Goal: Information Seeking & Learning: Check status

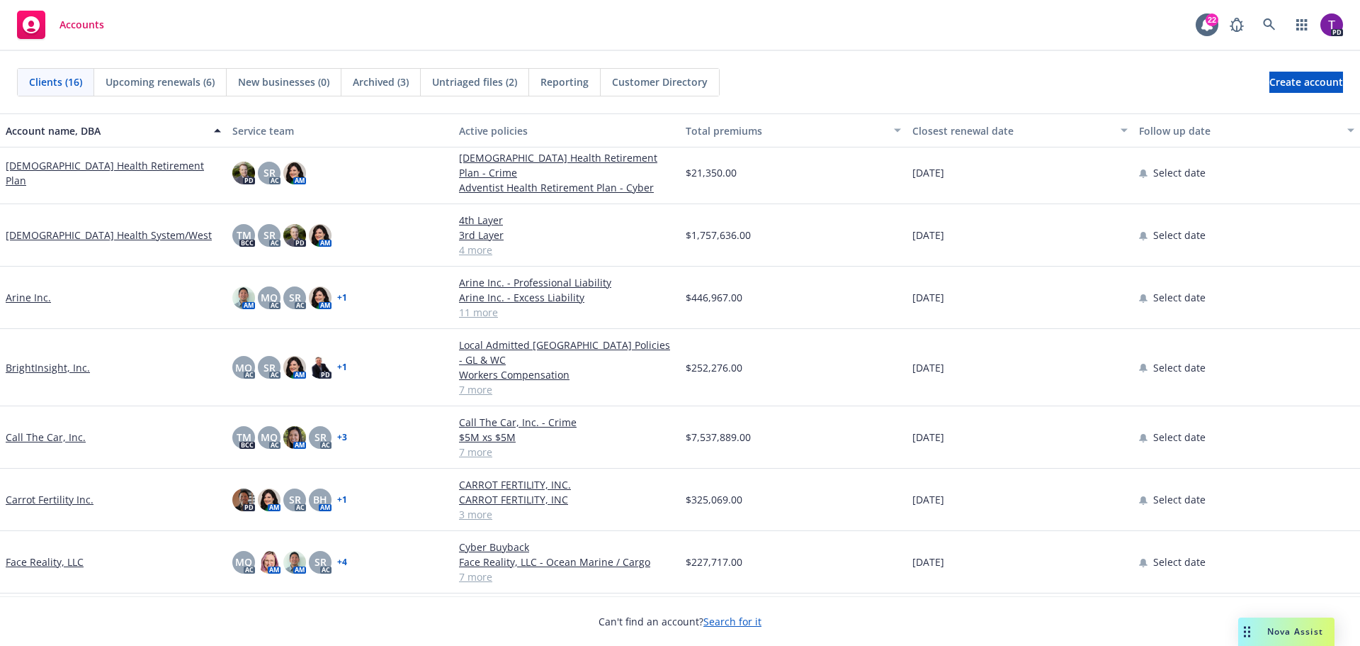
scroll to position [71, 0]
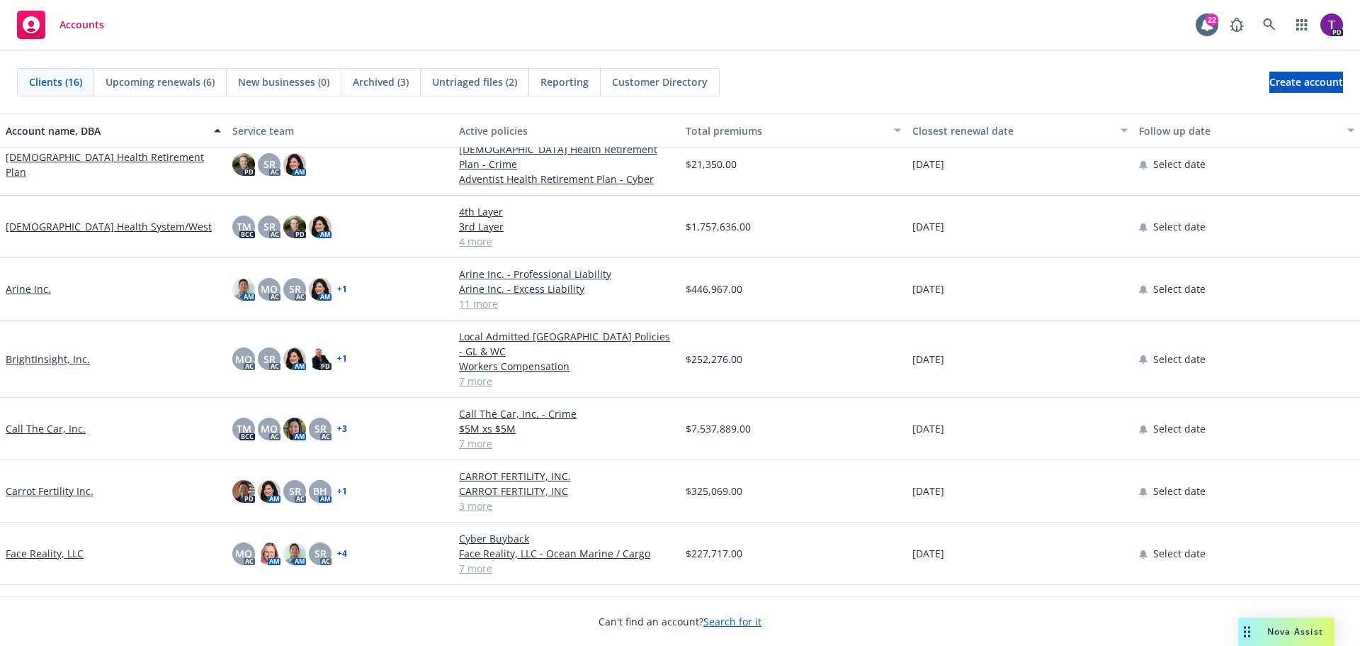
click at [60, 421] on link "Call The Car, Inc." at bounding box center [46, 428] width 80 height 15
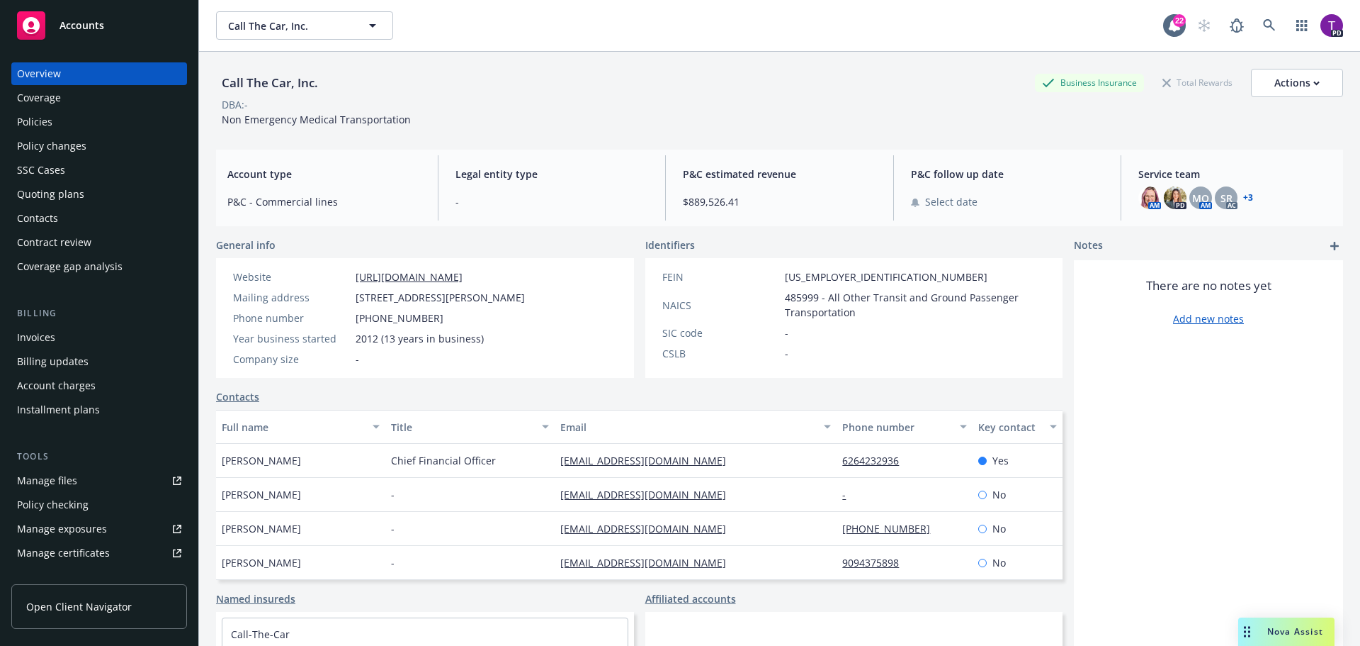
click at [72, 484] on div "Manage files" at bounding box center [47, 480] width 60 height 23
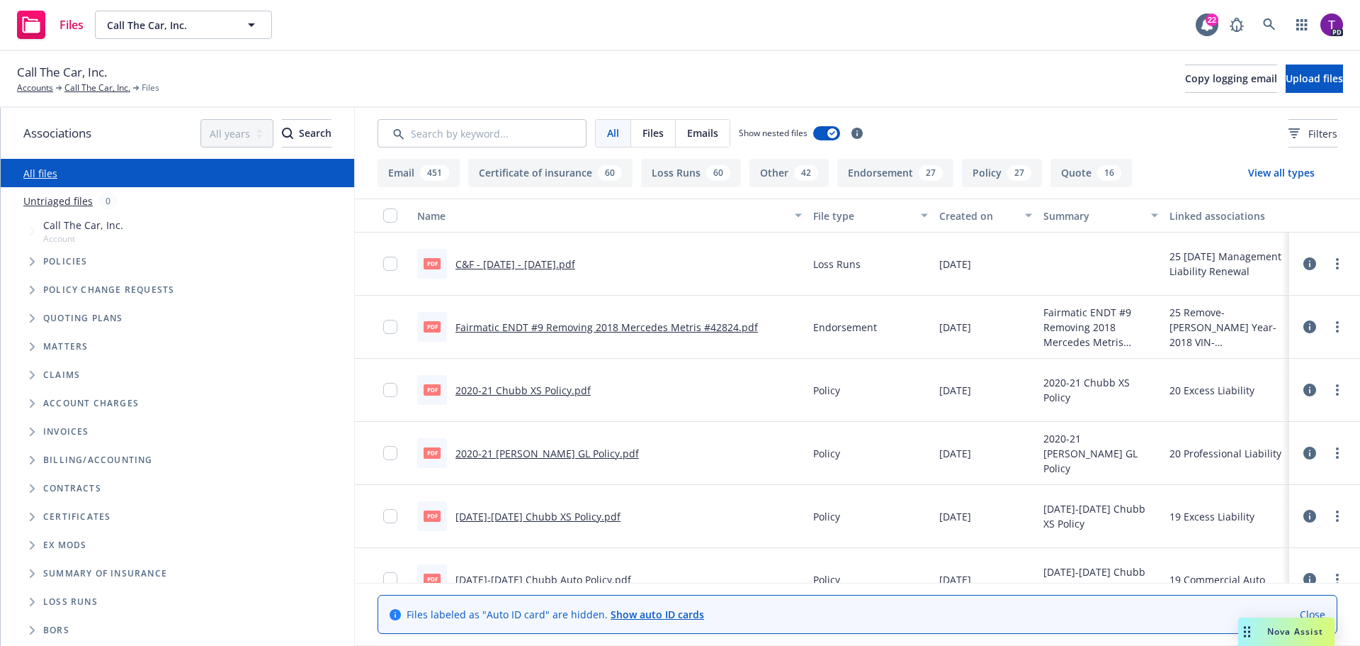
click at [531, 259] on link "C&F - 12/18/24 - 12/18/25.pdf" at bounding box center [516, 263] width 120 height 13
click at [500, 128] on input "Search by keyword..." at bounding box center [482, 133] width 209 height 28
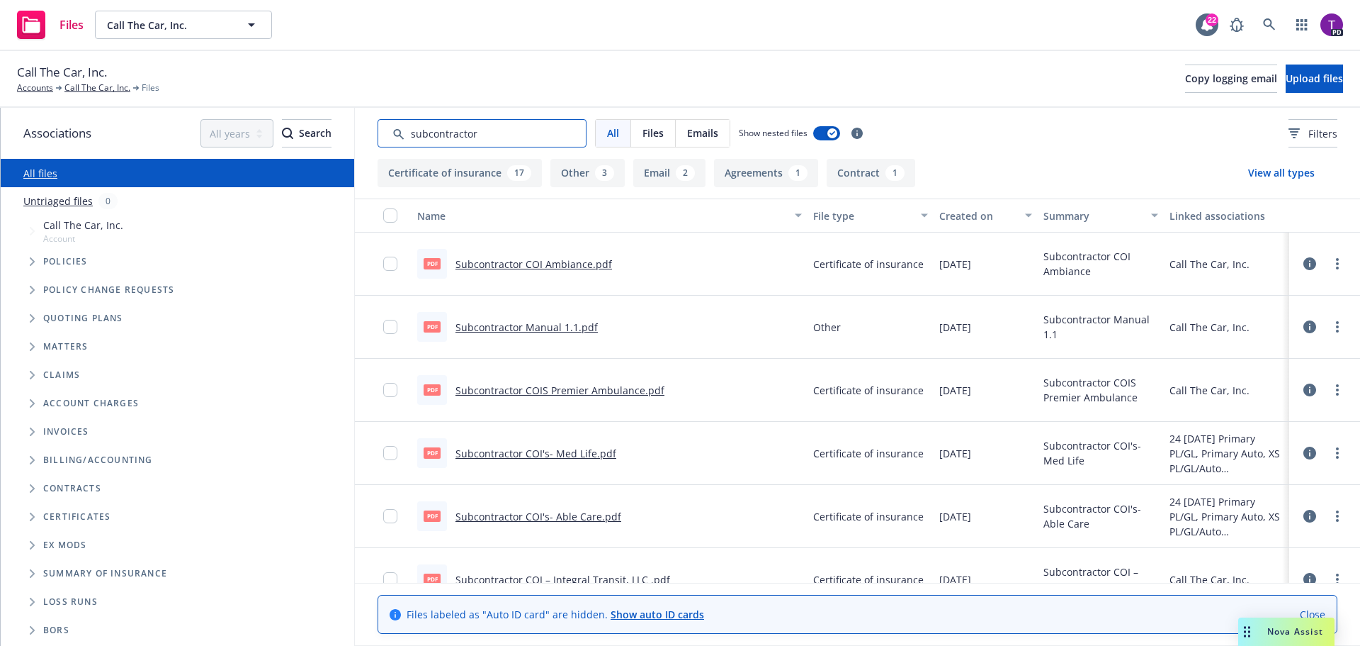
type input "subcontractor"
click at [602, 389] on link "Subcontractor COIS Premier Ambulance.pdf" at bounding box center [560, 389] width 209 height 13
click at [546, 261] on link "Subcontractor COI Ambiance.pdf" at bounding box center [534, 263] width 157 height 13
click at [535, 328] on link "Subcontractor Manual 1.1.pdf" at bounding box center [527, 326] width 142 height 13
click at [571, 452] on link "Subcontractor COI's- Med Life.pdf" at bounding box center [536, 452] width 161 height 13
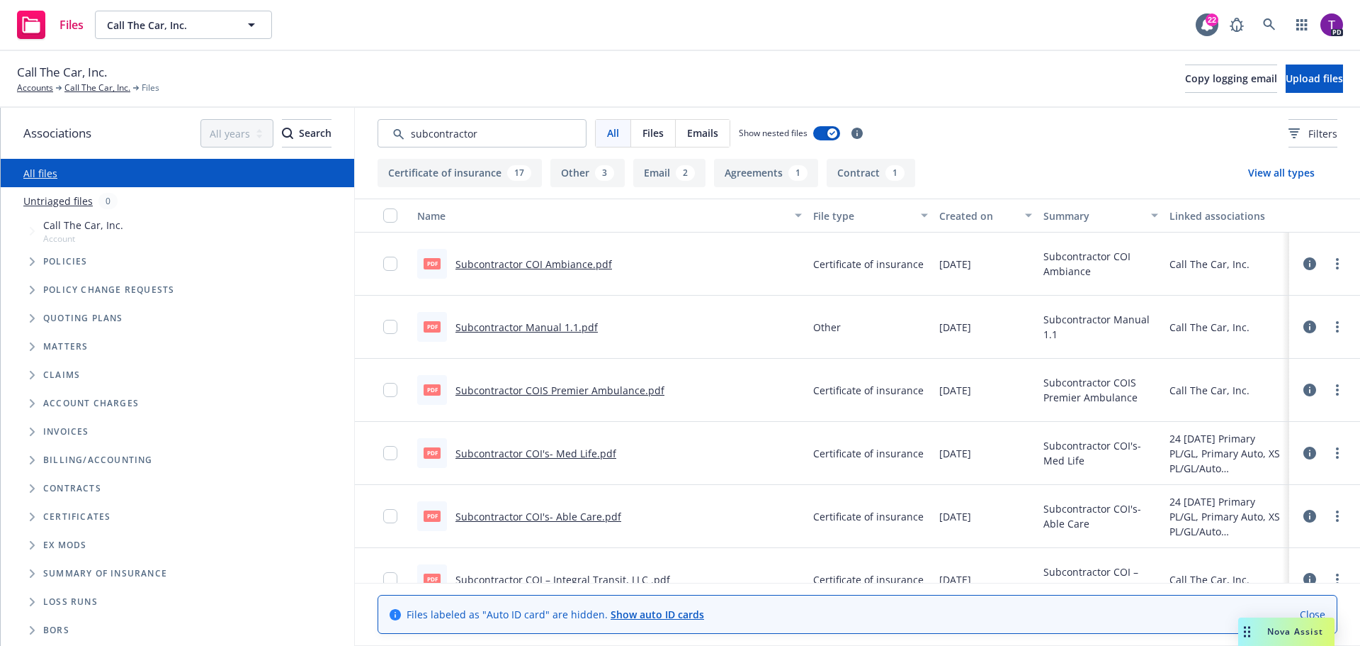
click at [604, 519] on link "Subcontractor COI's- Able Care.pdf" at bounding box center [539, 515] width 166 height 13
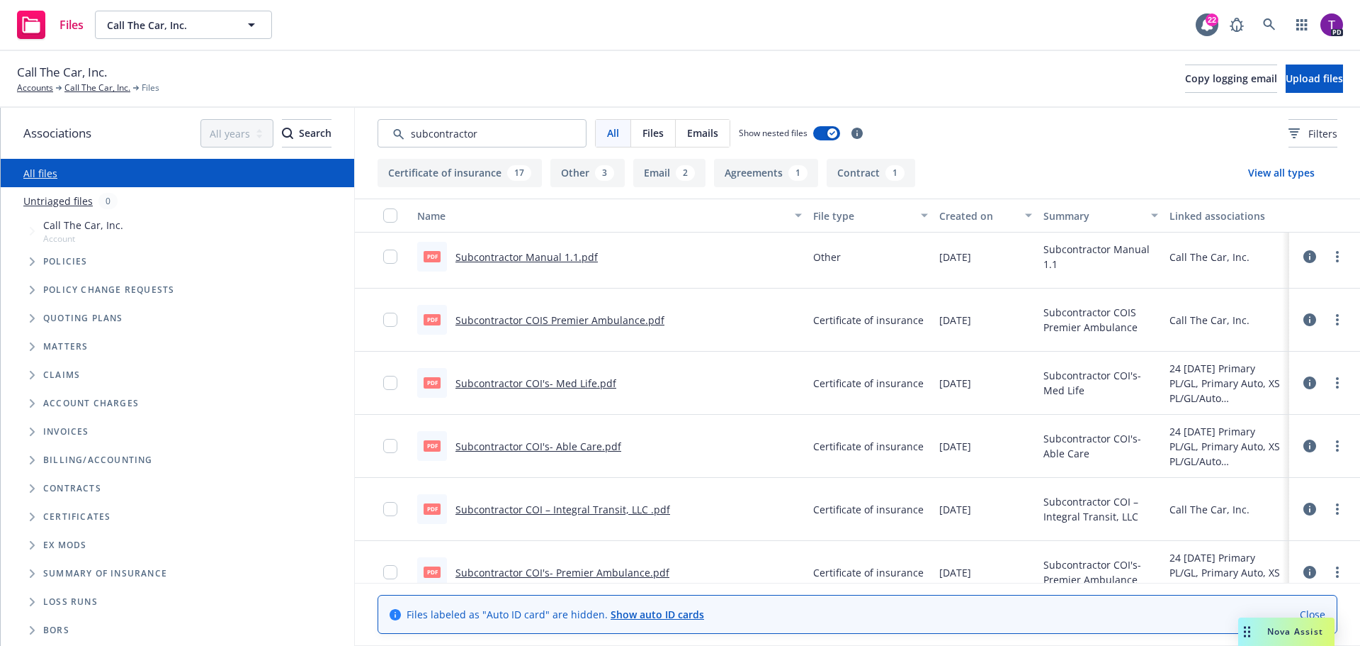
scroll to position [142, 0]
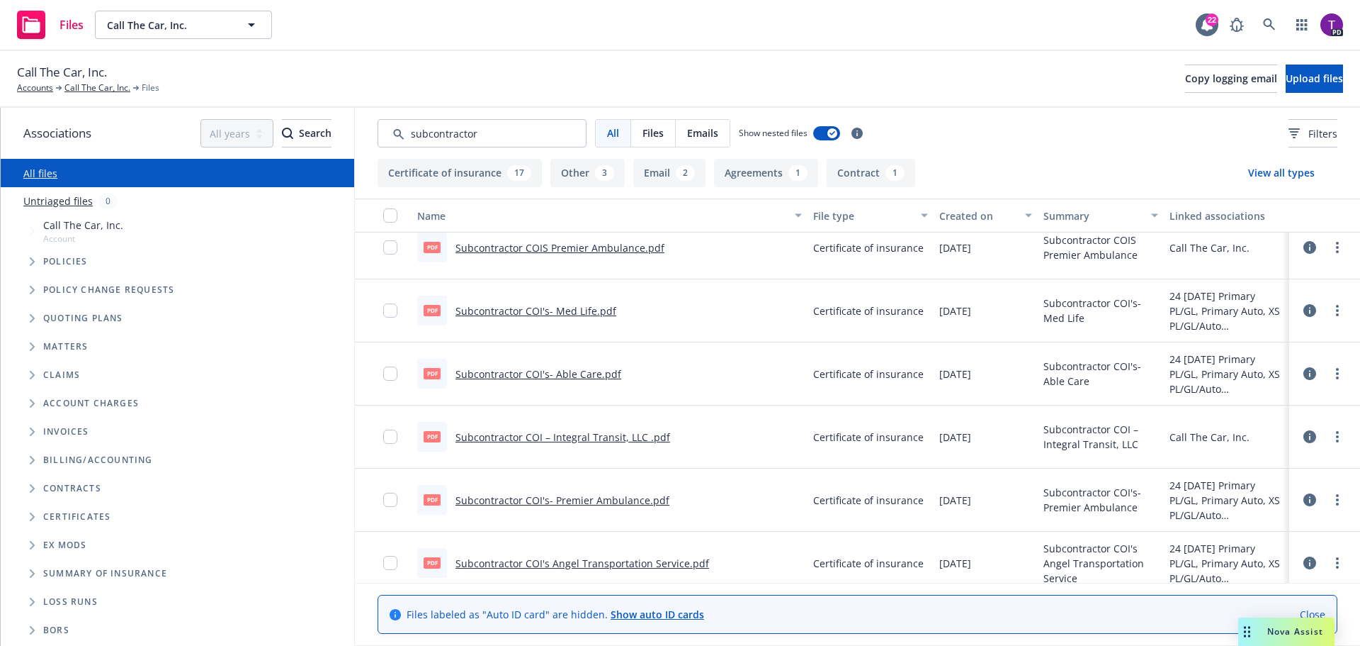
click at [604, 436] on link "Subcontractor COI – Integral Transit, LLC .pdf" at bounding box center [563, 436] width 215 height 13
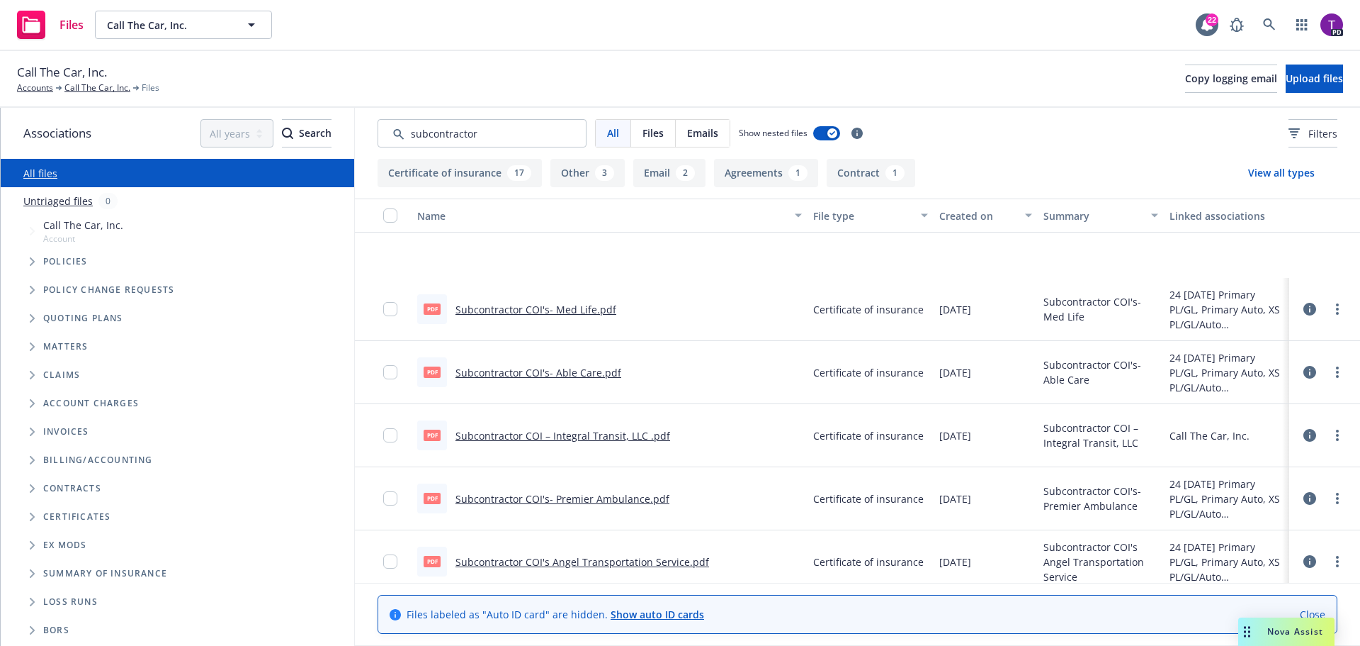
scroll to position [283, 0]
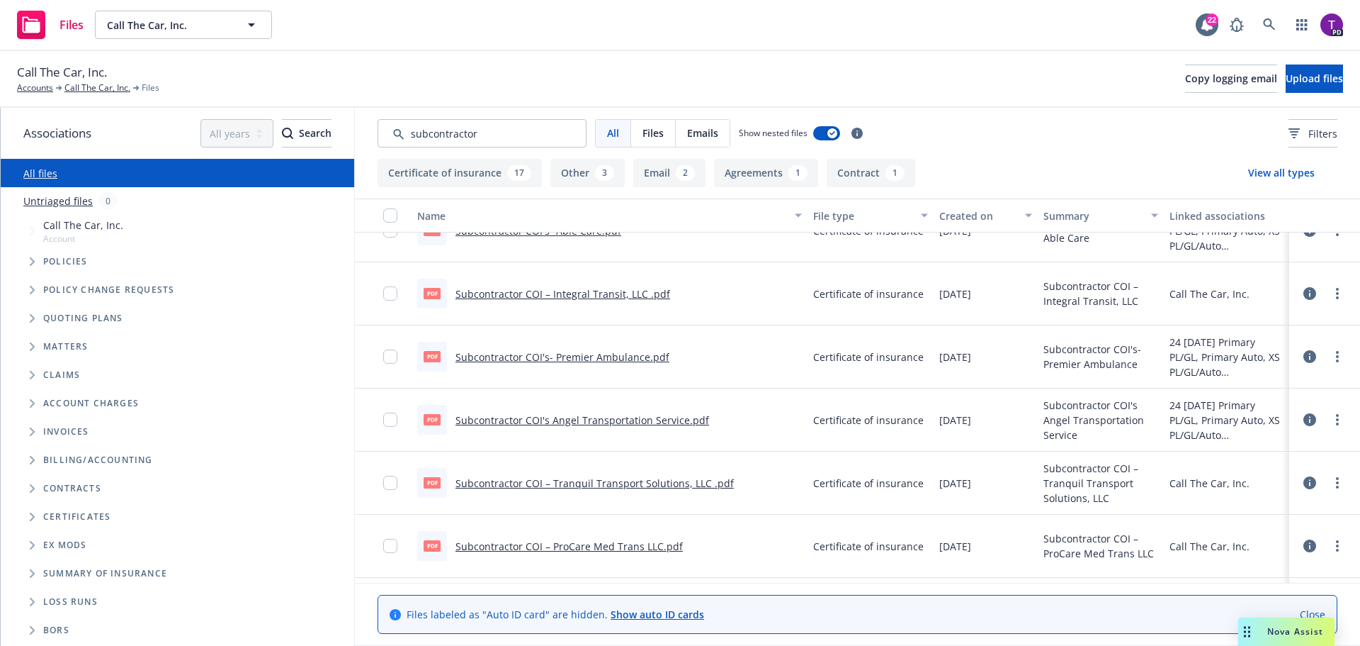
click at [617, 419] on link "Subcontractor COI's Angel Transportation Service.pdf" at bounding box center [583, 419] width 254 height 13
click at [643, 543] on link "Subcontractor COI – ProCare Med Trans LLC.pdf" at bounding box center [569, 545] width 227 height 13
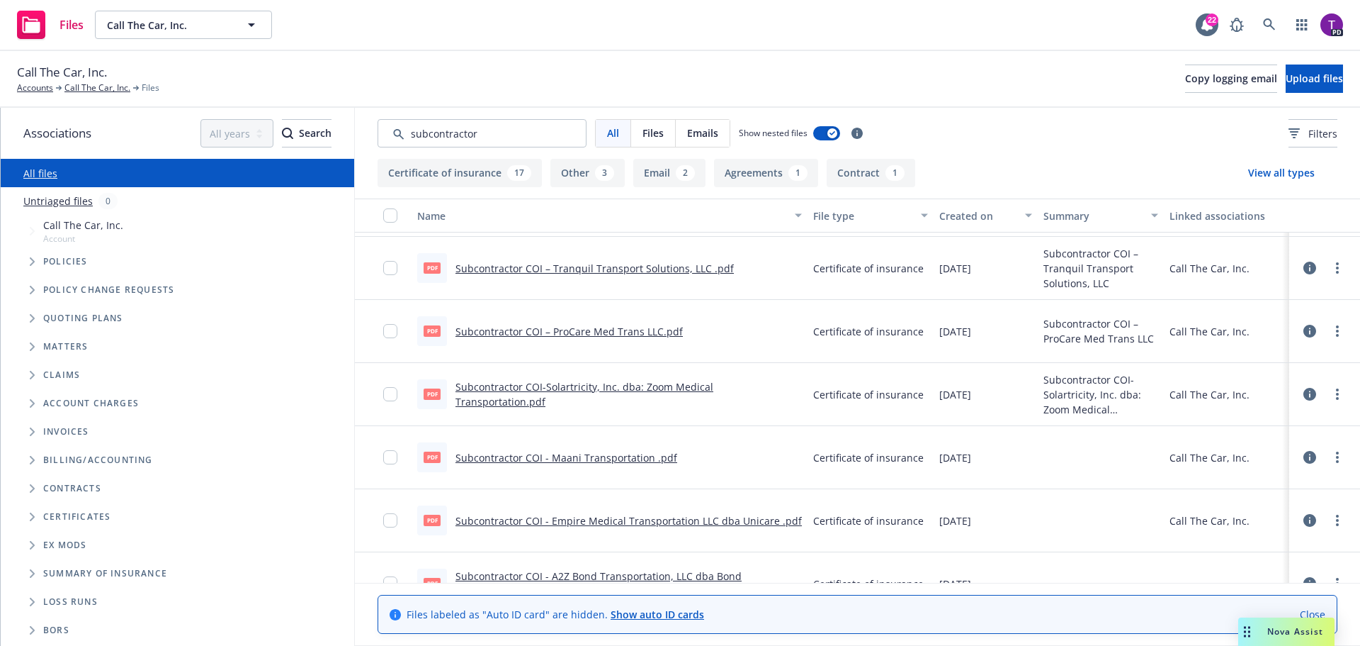
click at [648, 394] on link "Subcontractor COI-Solartricity, Inc. dba: Zoom Medical Transportation.pdf" at bounding box center [585, 394] width 258 height 28
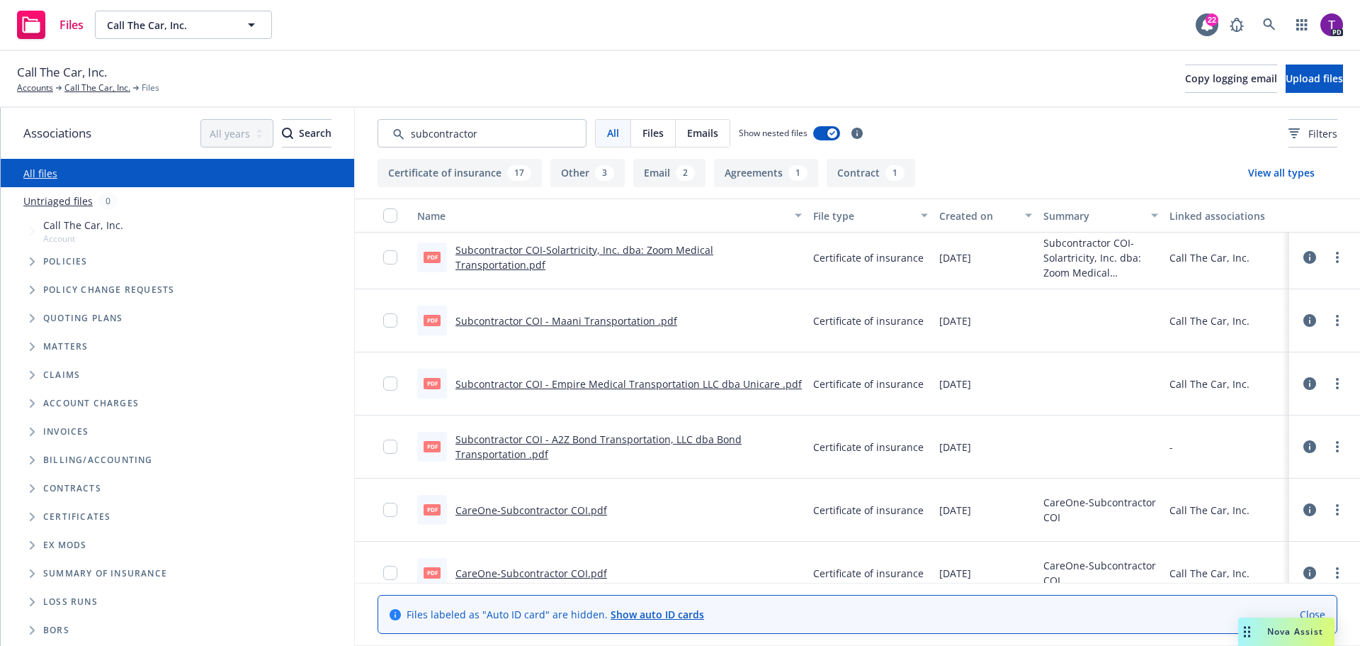
scroll to position [638, 0]
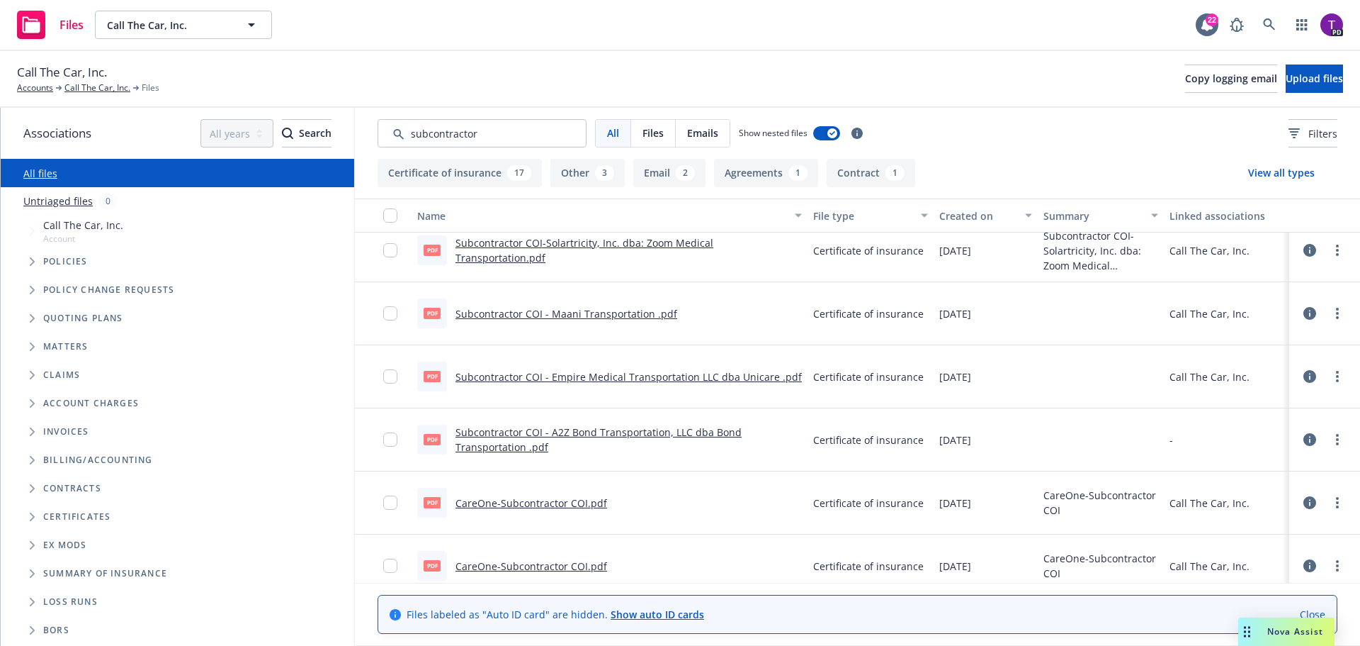
click at [602, 376] on link "Subcontractor COI - Empire Medical Transportation LLC dba Unicare .pdf" at bounding box center [629, 376] width 346 height 13
click at [574, 502] on link "CareOne-Subcontractor COI.pdf" at bounding box center [532, 502] width 152 height 13
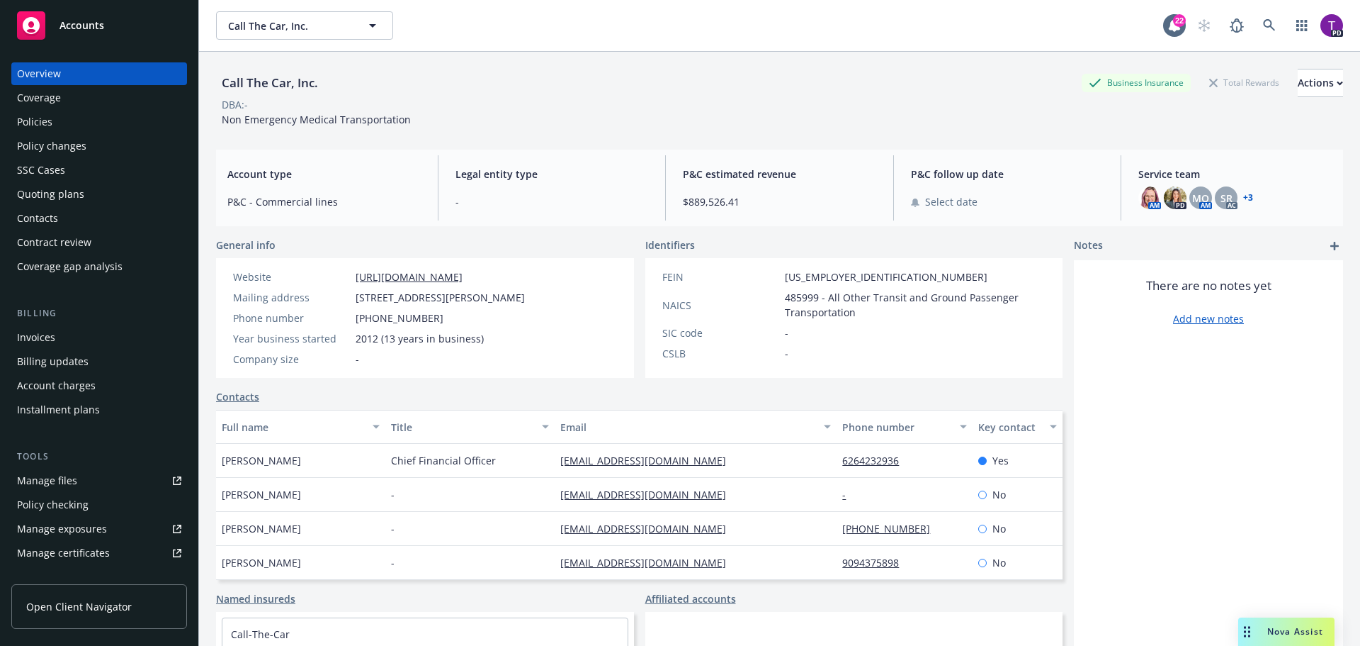
click at [87, 481] on link "Manage files" at bounding box center [99, 480] width 176 height 23
click at [1310, 627] on span "Nova Assist" at bounding box center [1296, 631] width 56 height 12
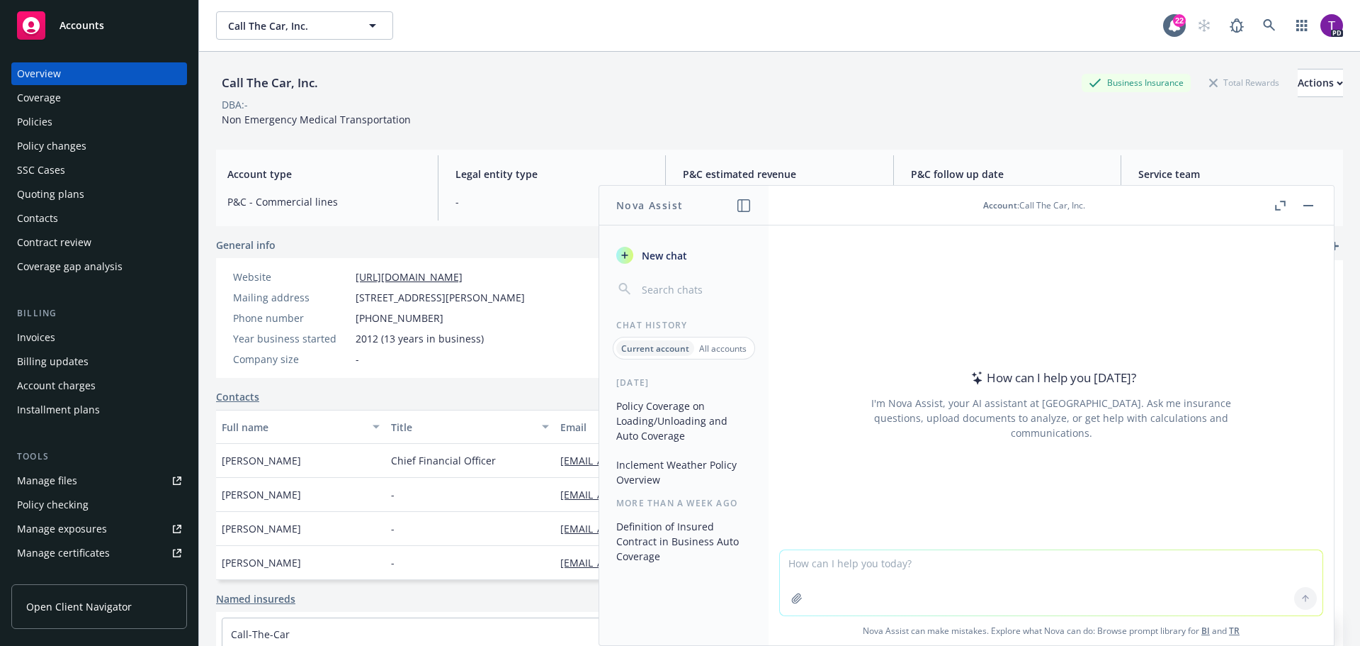
click at [991, 556] on textarea at bounding box center [1051, 582] width 543 height 65
type textarea "percentage decrease from 1,263,955 to 1,577,112"
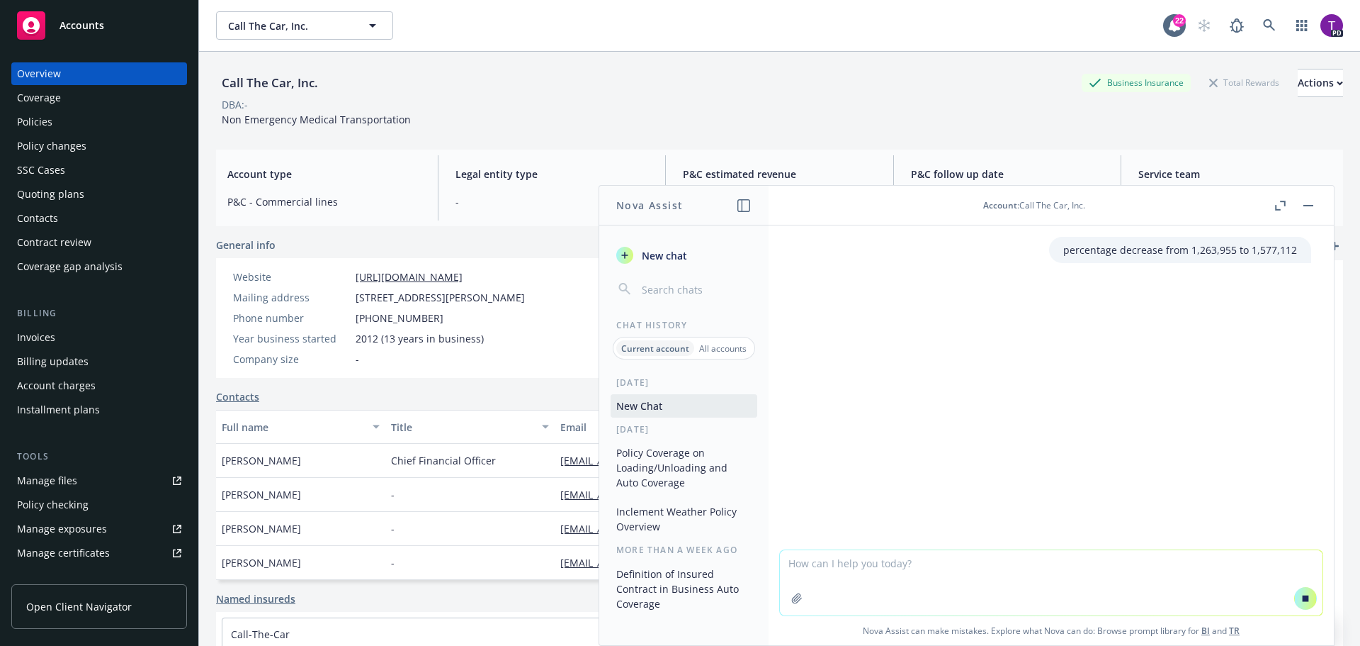
click at [934, 565] on textarea at bounding box center [1051, 582] width 543 height 65
type textarea "i"
click at [1167, 257] on p "percentage decrease from 1,263,955 to 1,577,112" at bounding box center [1181, 249] width 234 height 15
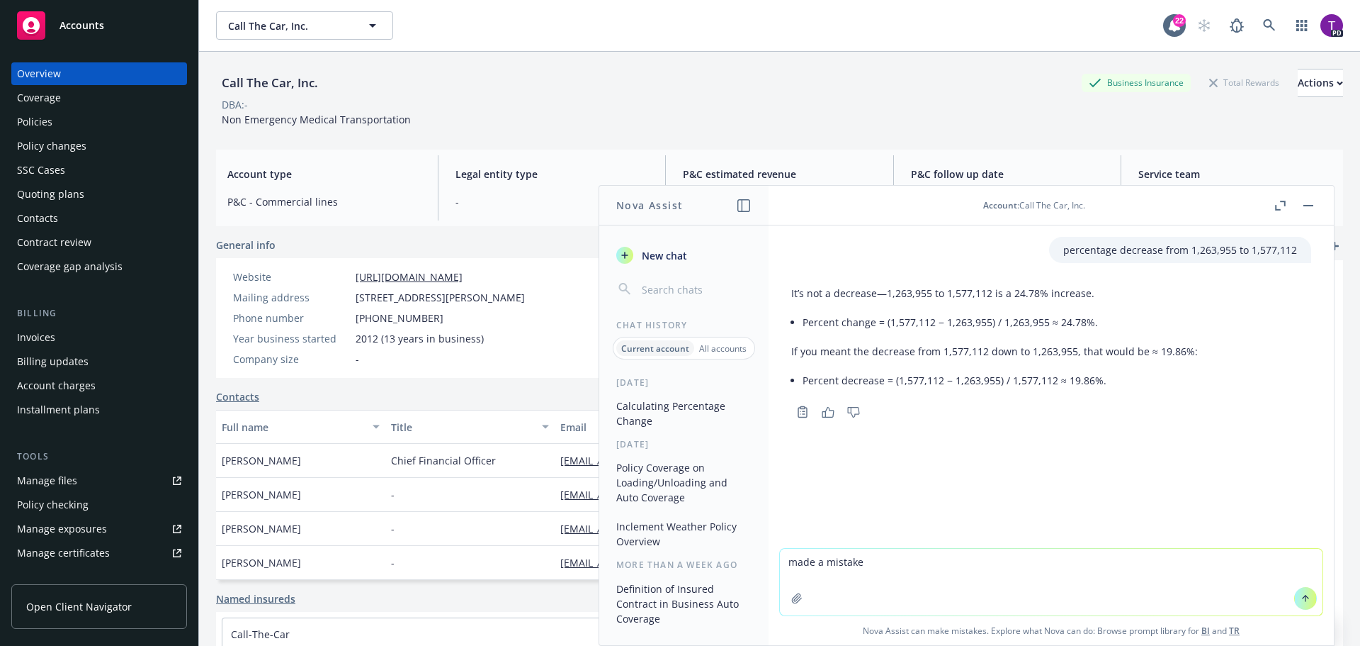
drag, startPoint x: 890, startPoint y: 570, endPoint x: 733, endPoint y: 588, distance: 158.4
click at [768, 588] on div "Nova Assist New chat Chat History Current account All accounts Today Calculatin…" at bounding box center [1051, 415] width 567 height 461
type textarea "percentage decrease from 1,577,112 to 1,263,955"
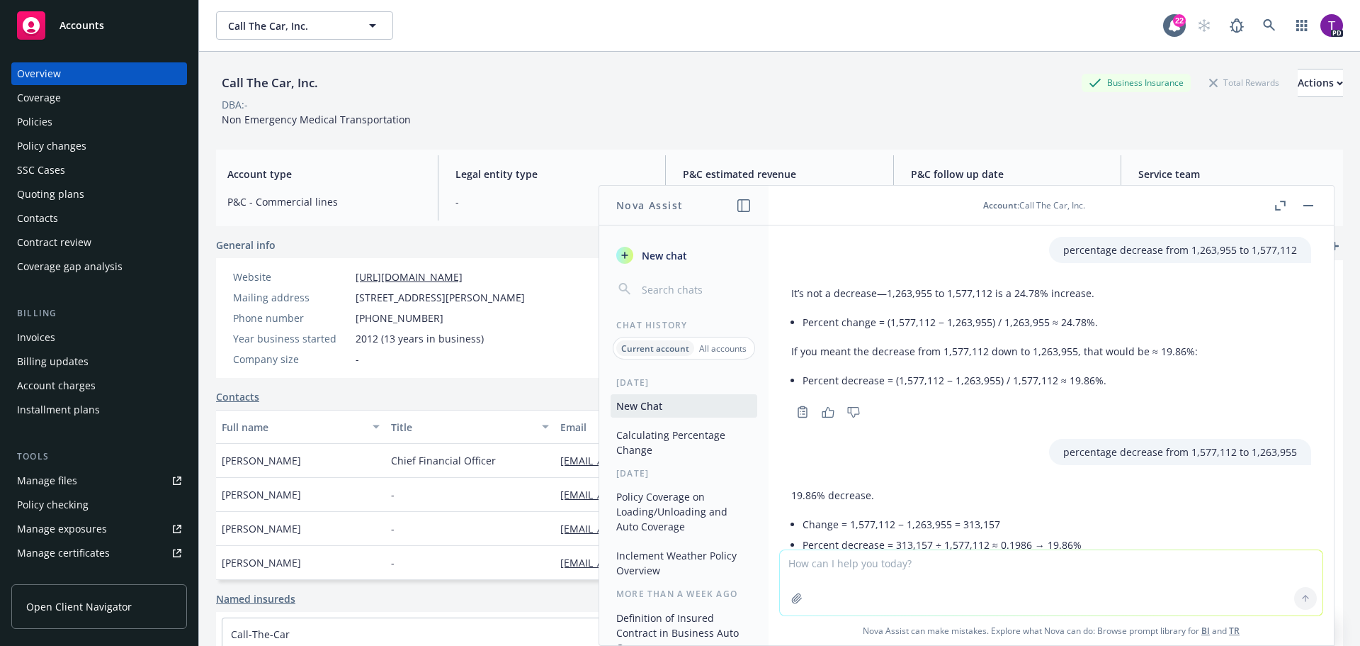
scroll to position [71, 0]
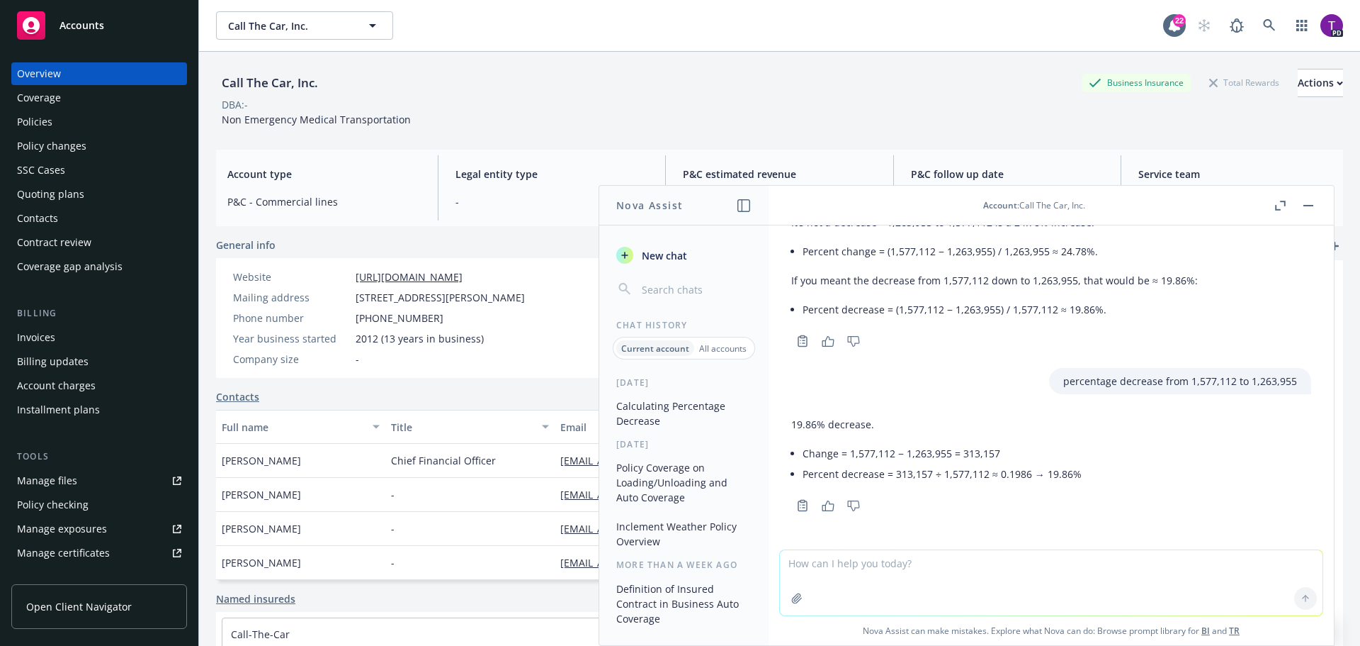
click at [65, 480] on div "Manage files" at bounding box center [47, 480] width 60 height 23
click at [84, 118] on div "Policies" at bounding box center [99, 122] width 164 height 23
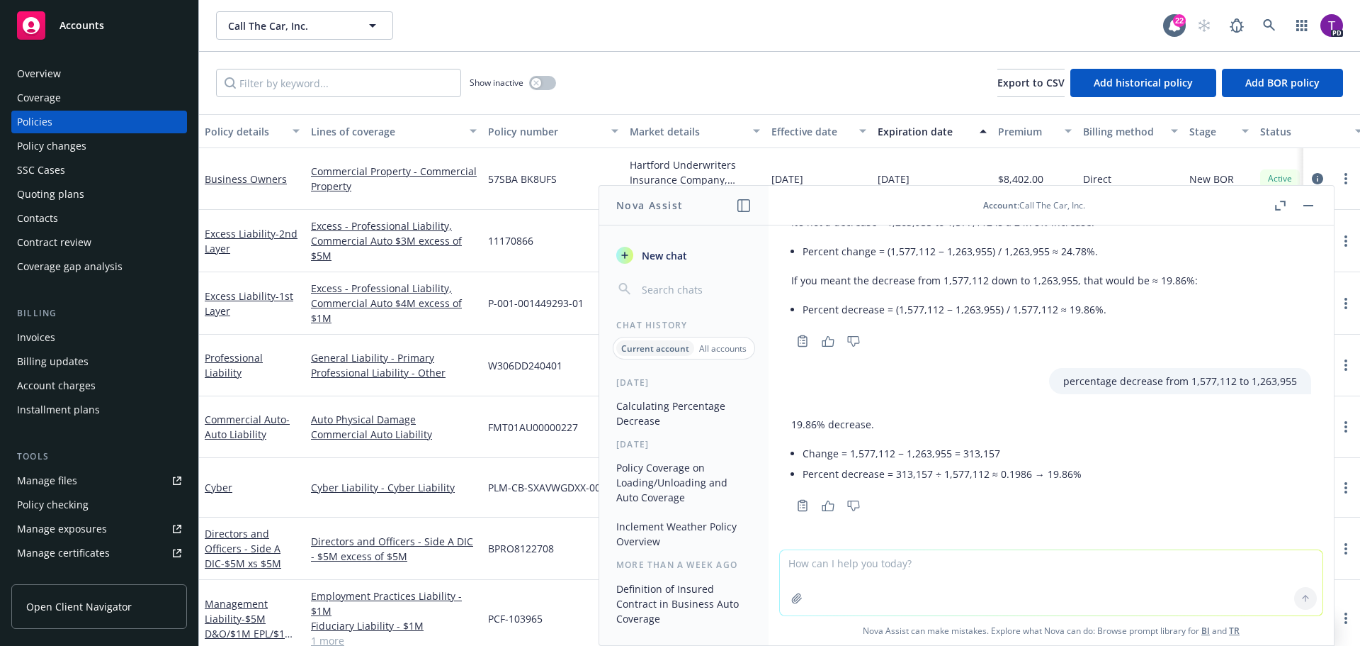
click at [1307, 203] on button "button" at bounding box center [1308, 205] width 17 height 17
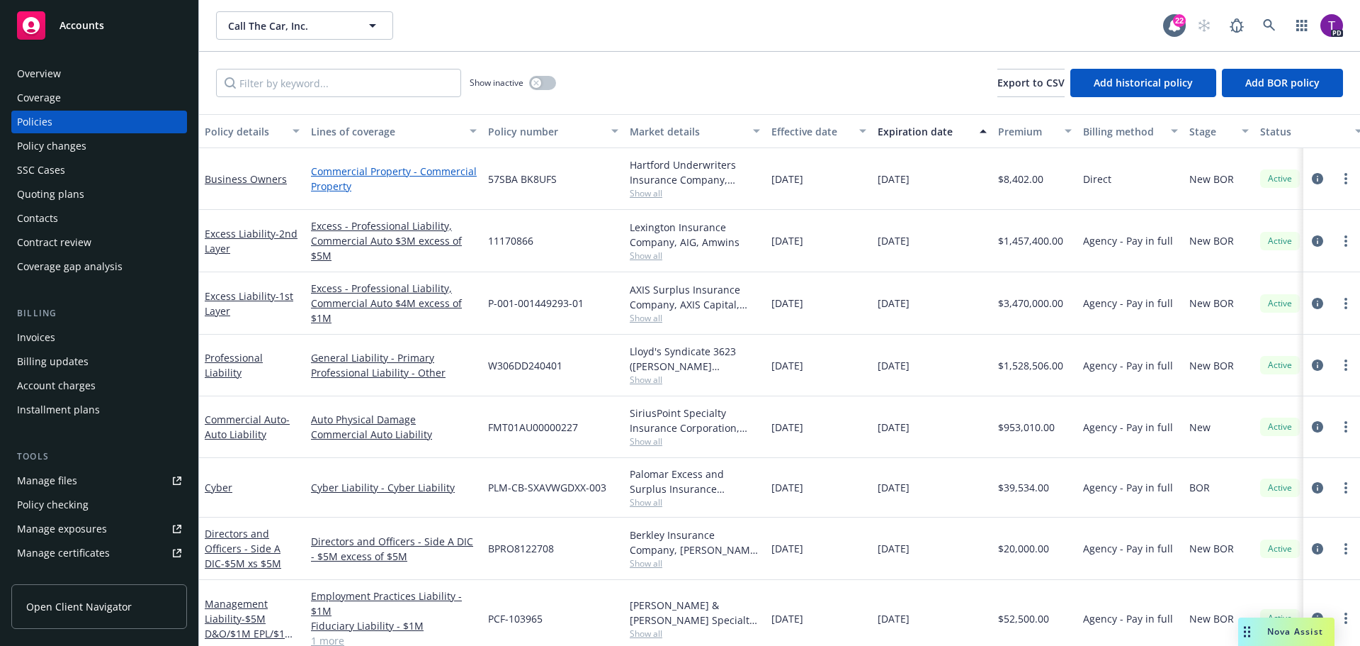
click at [361, 169] on link "Commercial Property - Commercial Property" at bounding box center [394, 179] width 166 height 30
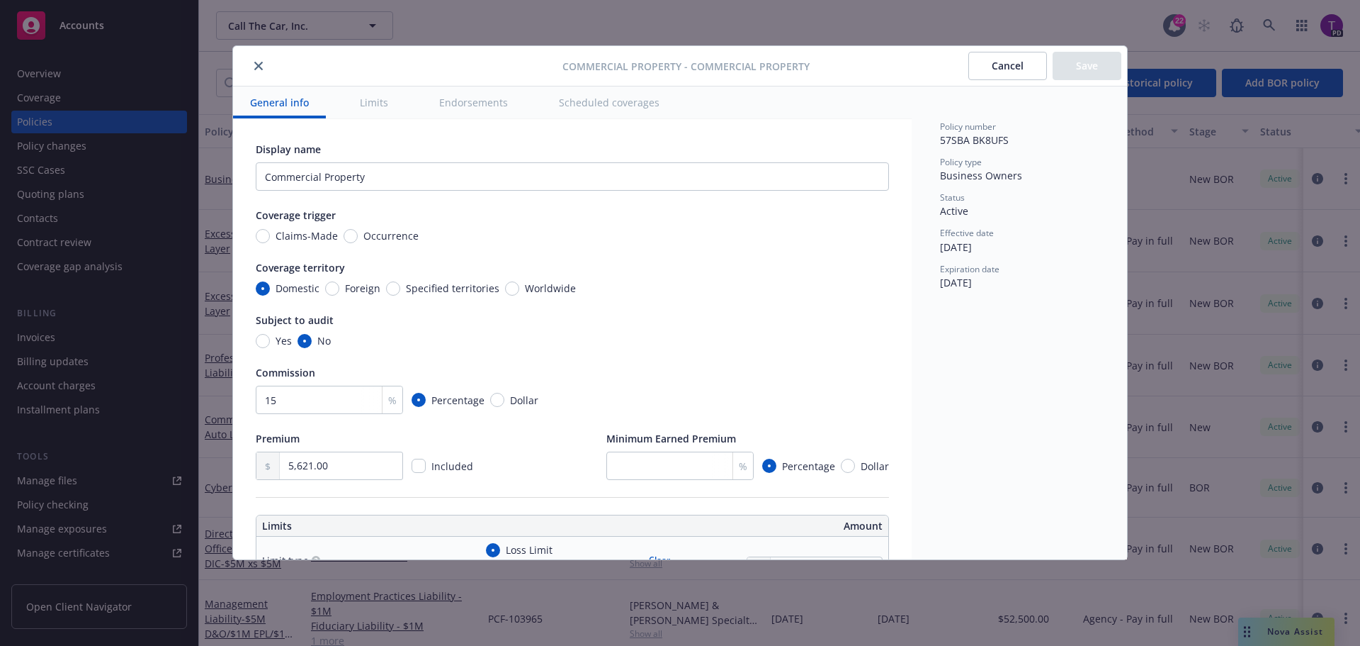
click at [261, 63] on icon "close" at bounding box center [258, 66] width 9 height 9
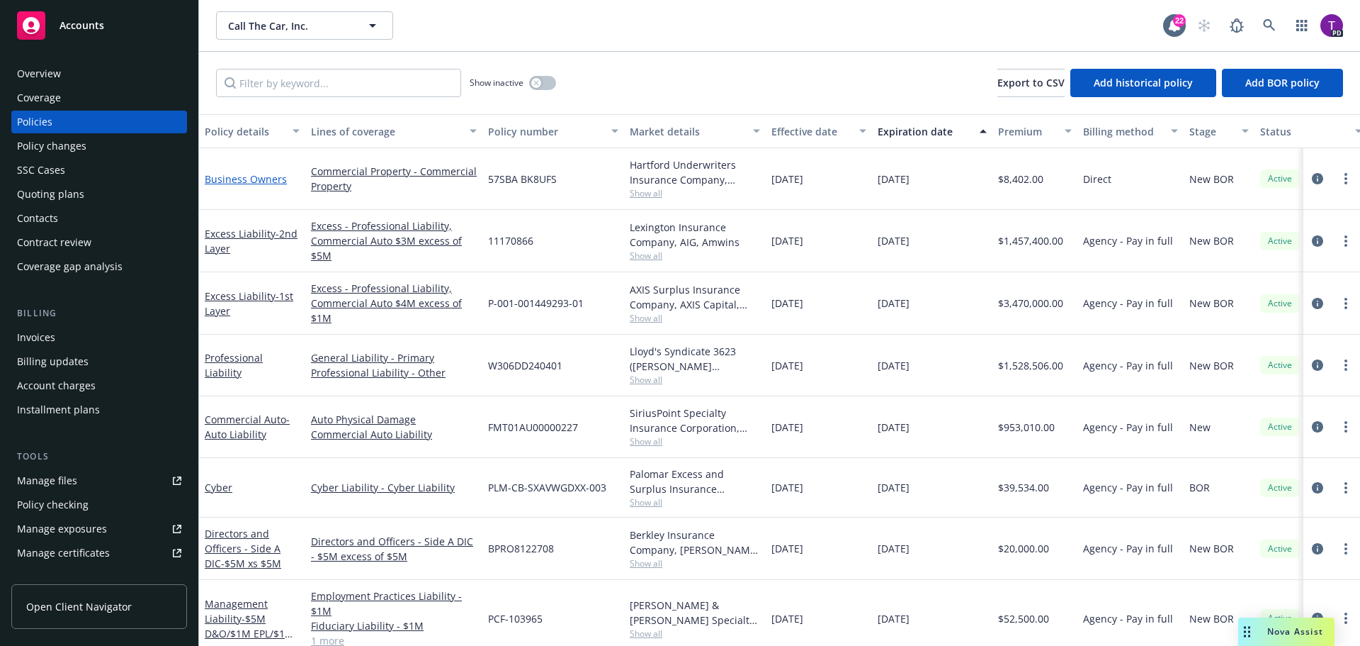
click at [258, 181] on link "Business Owners" at bounding box center [246, 178] width 82 height 13
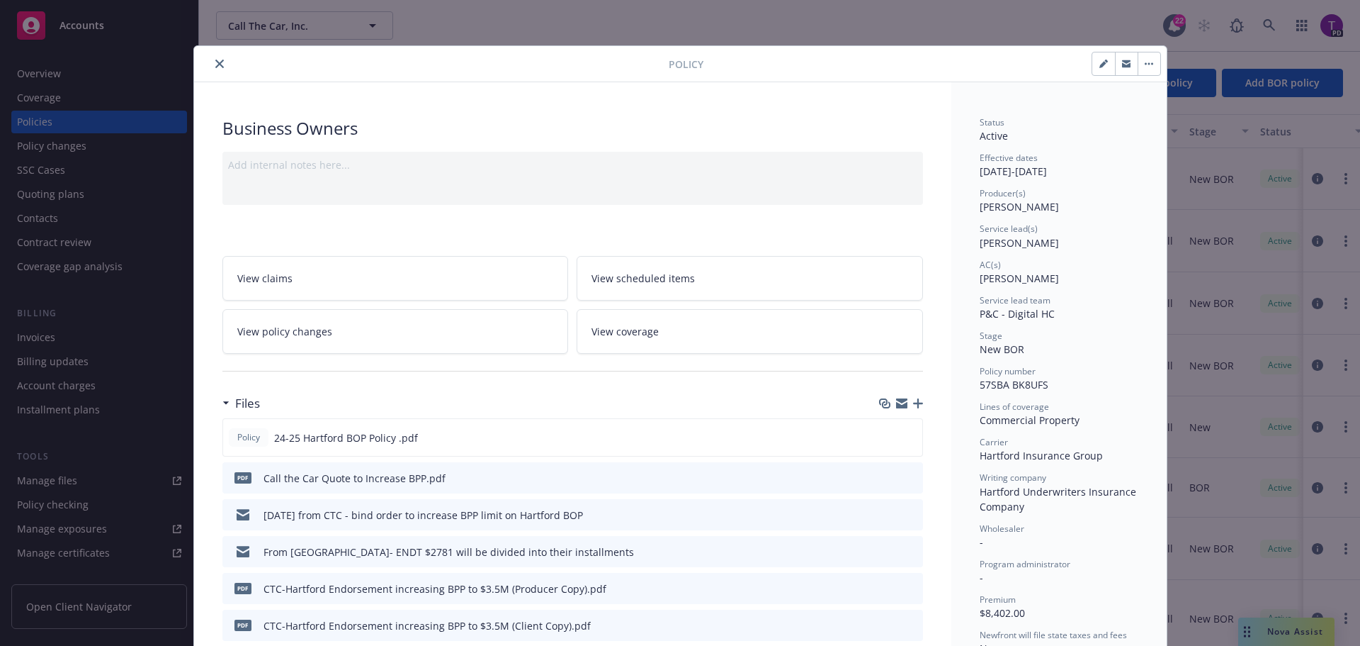
click at [311, 339] on link "View policy changes" at bounding box center [395, 331] width 346 height 45
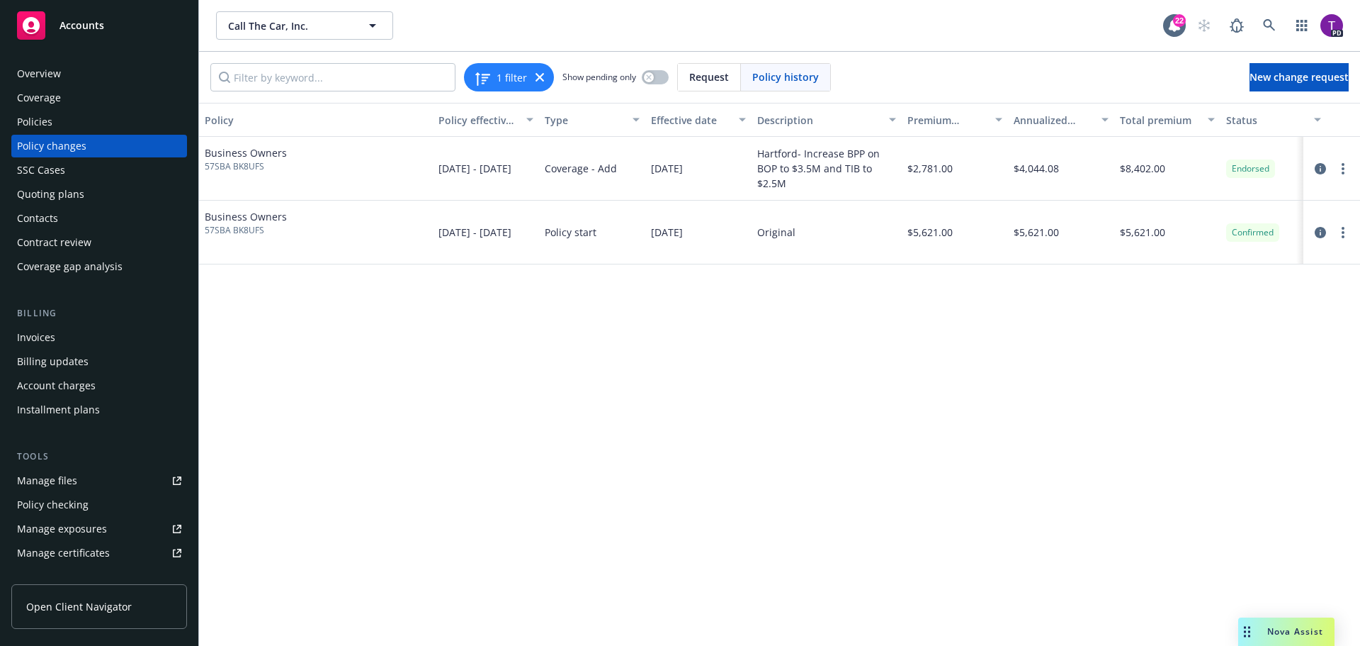
click at [69, 118] on div "Policies" at bounding box center [99, 122] width 164 height 23
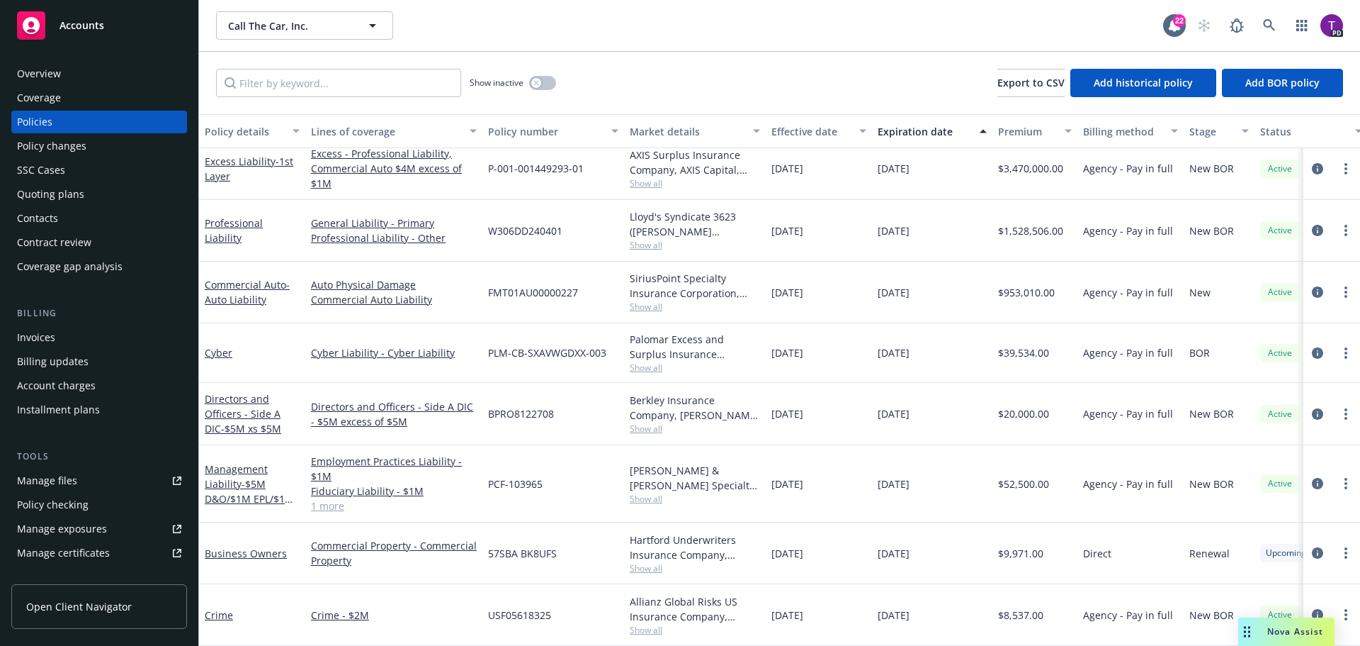
scroll to position [140, 0]
click at [263, 546] on link "Business Owners" at bounding box center [246, 552] width 82 height 13
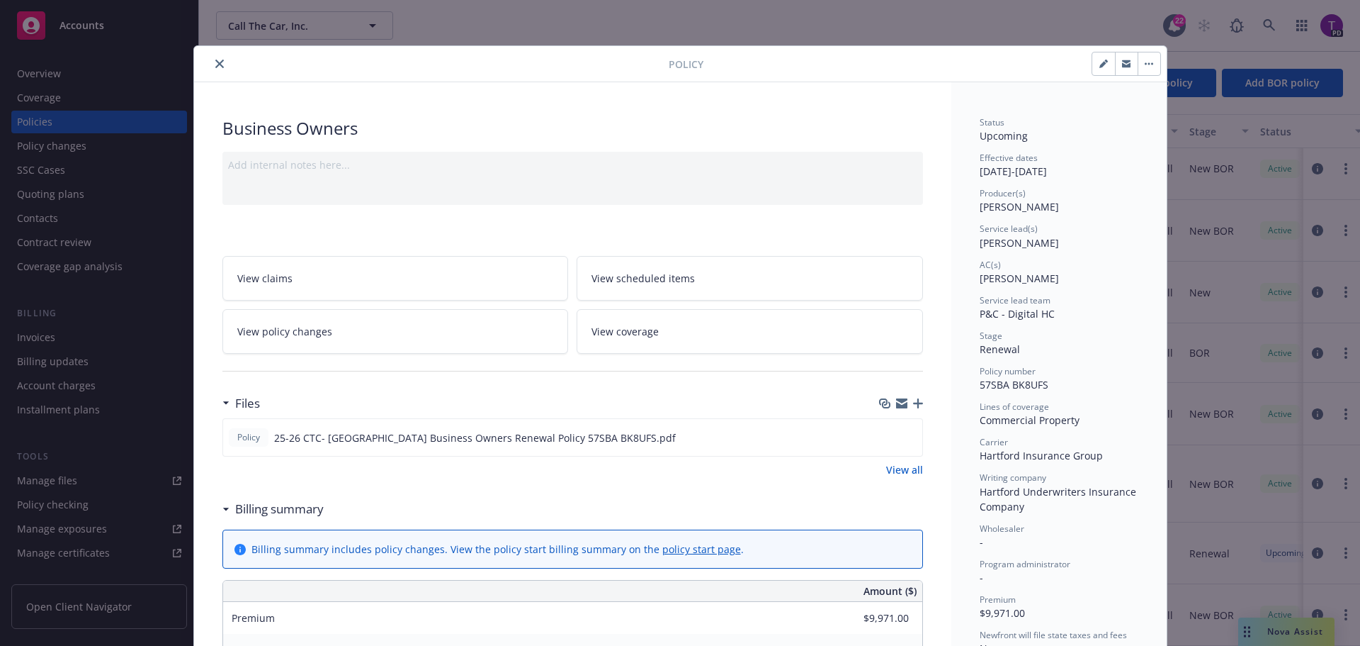
click at [218, 62] on button "close" at bounding box center [219, 63] width 17 height 17
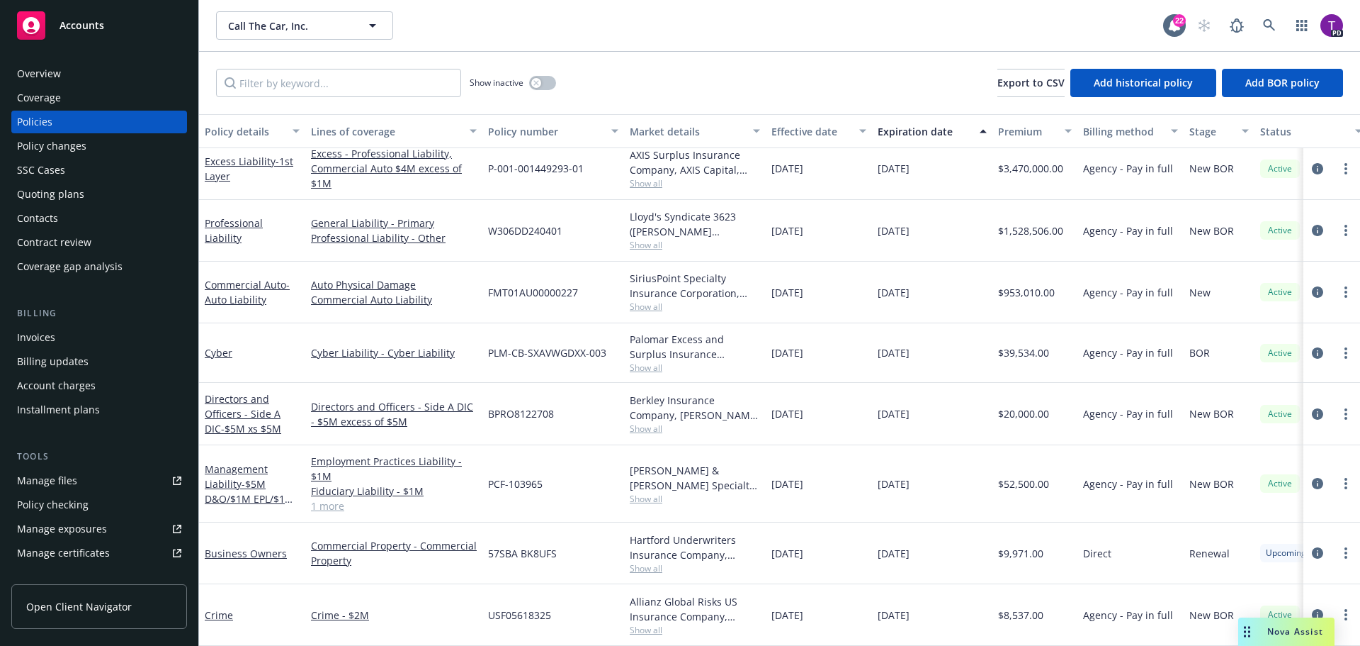
scroll to position [140, 0]
click at [259, 546] on link "Business Owners" at bounding box center [246, 552] width 82 height 13
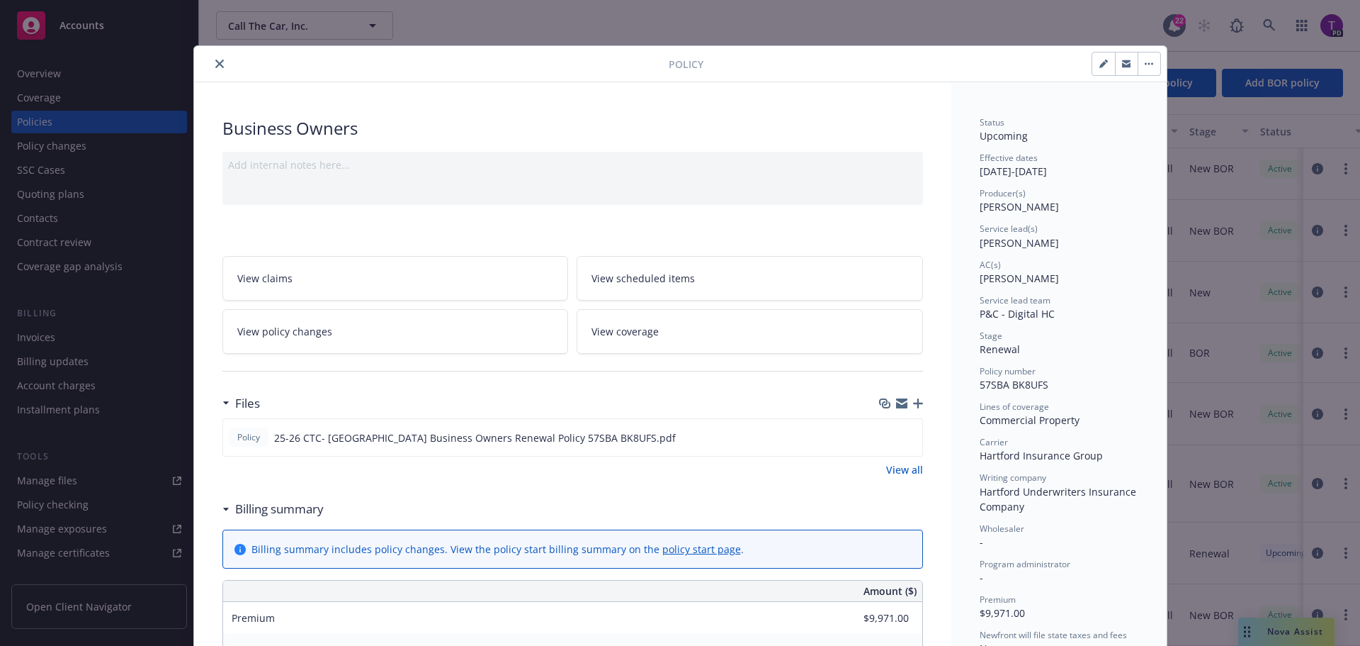
scroll to position [43, 0]
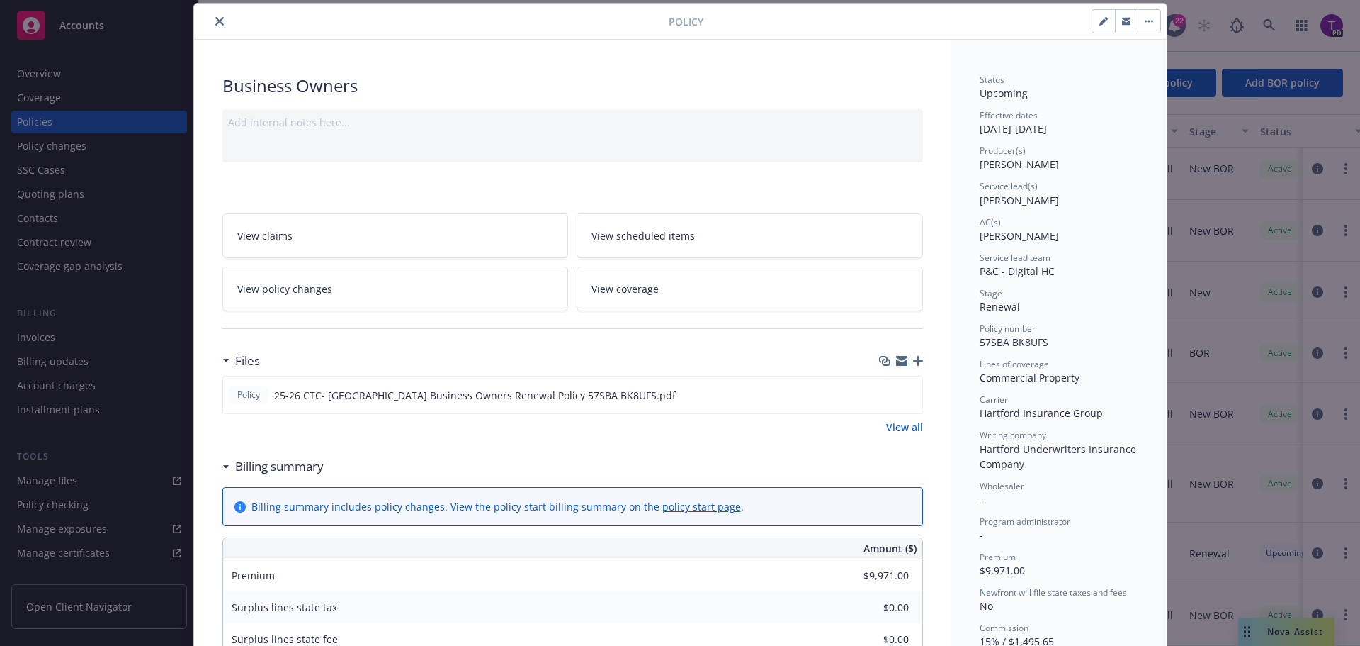
click at [893, 422] on link "View all" at bounding box center [904, 426] width 37 height 15
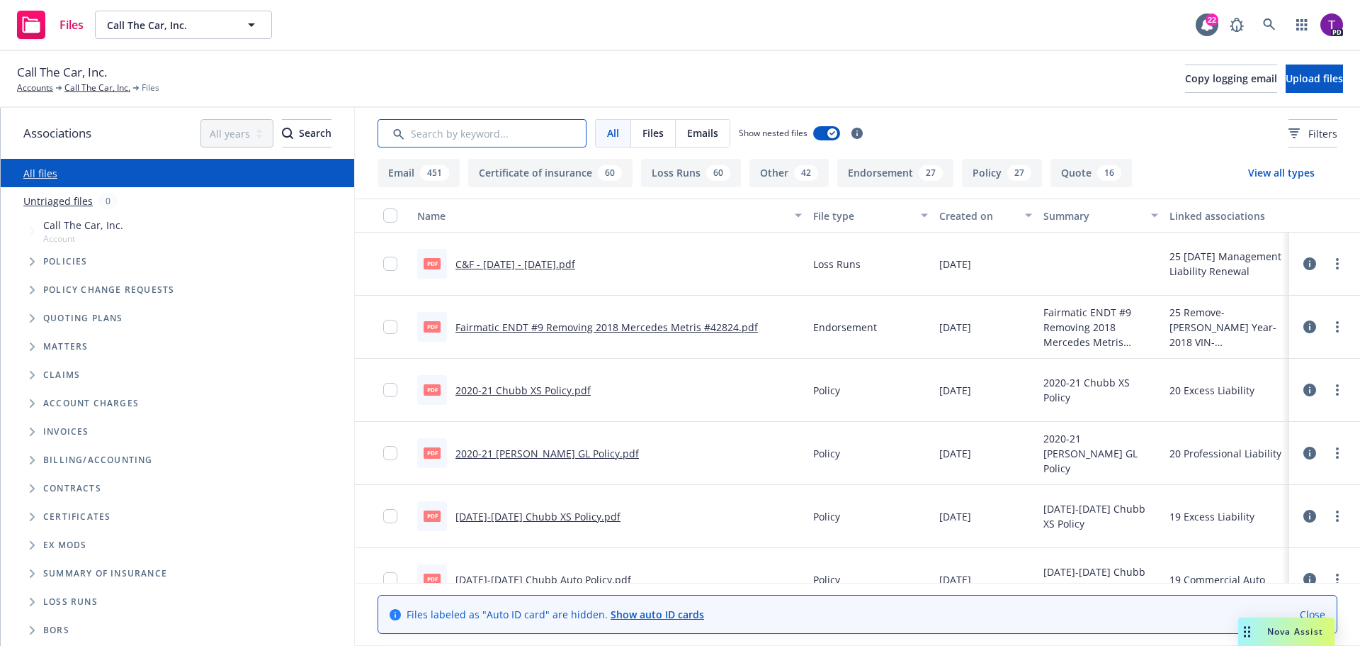
drag, startPoint x: 550, startPoint y: 128, endPoint x: 551, endPoint y: 118, distance: 10.7
click at [551, 118] on div "All Files Emails Show nested files Filters" at bounding box center [857, 133] width 1005 height 51
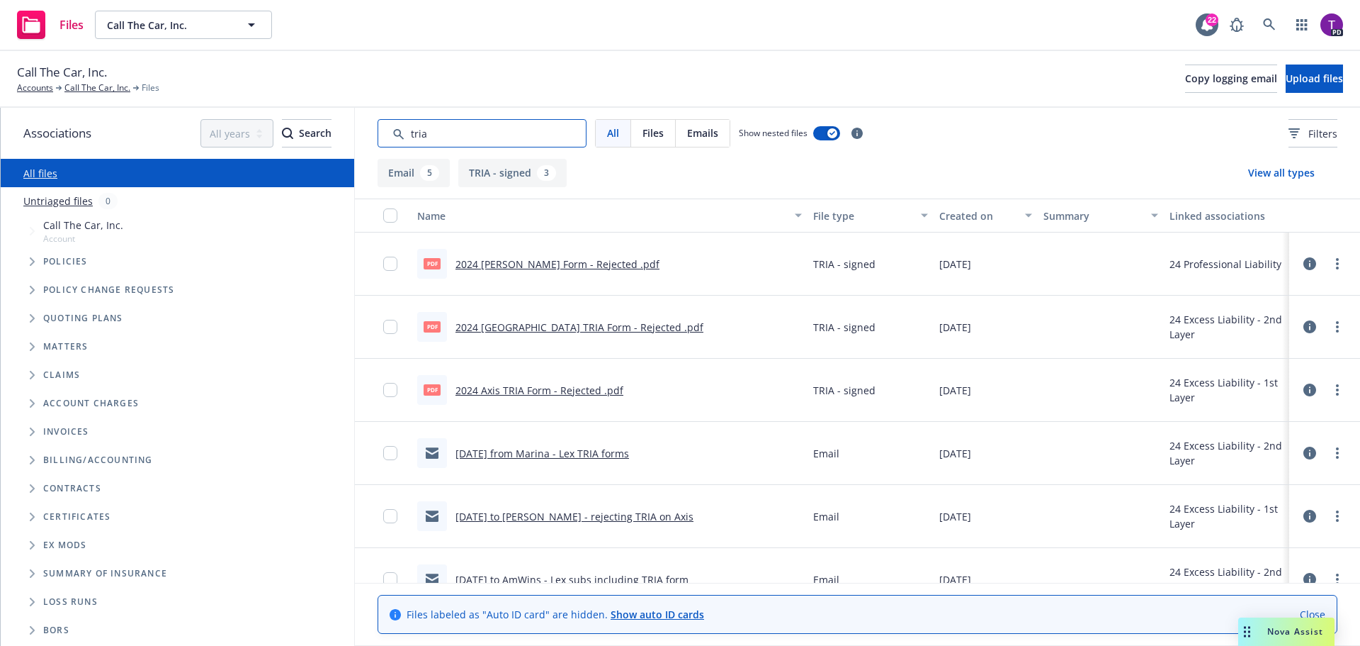
type input "tria"
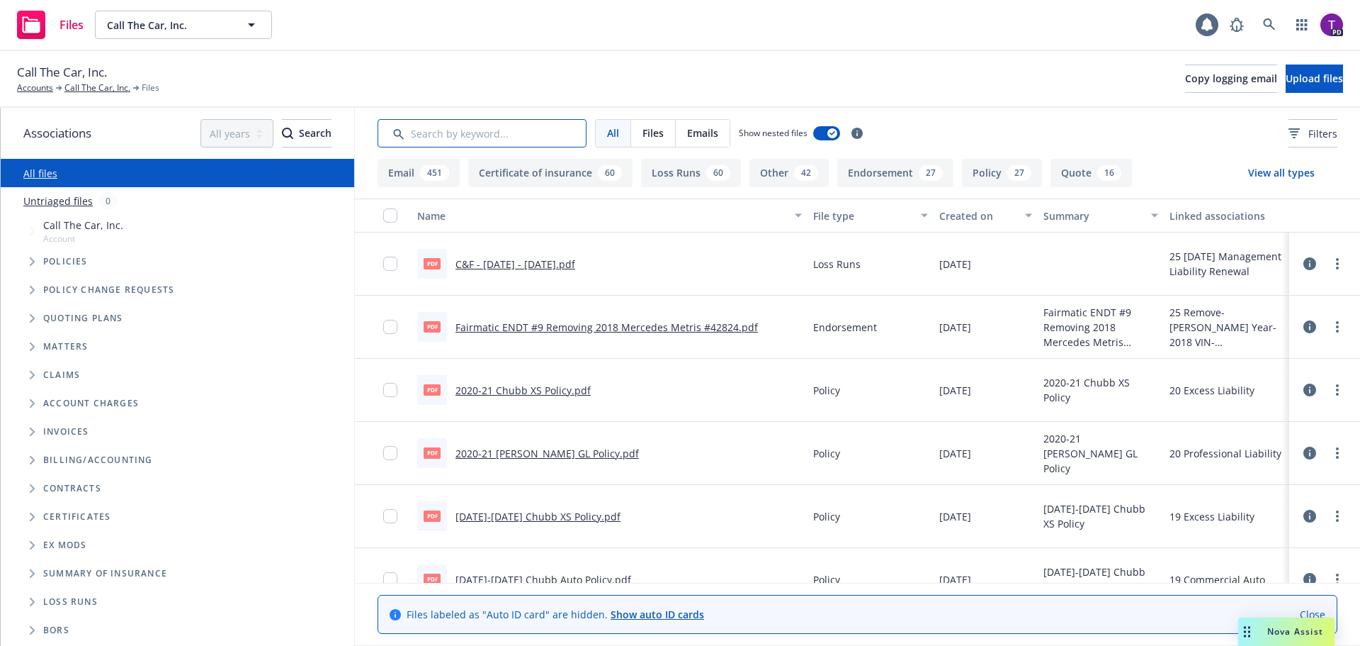
click at [492, 131] on input "Search by keyword..." at bounding box center [482, 133] width 209 height 28
type input "quote"
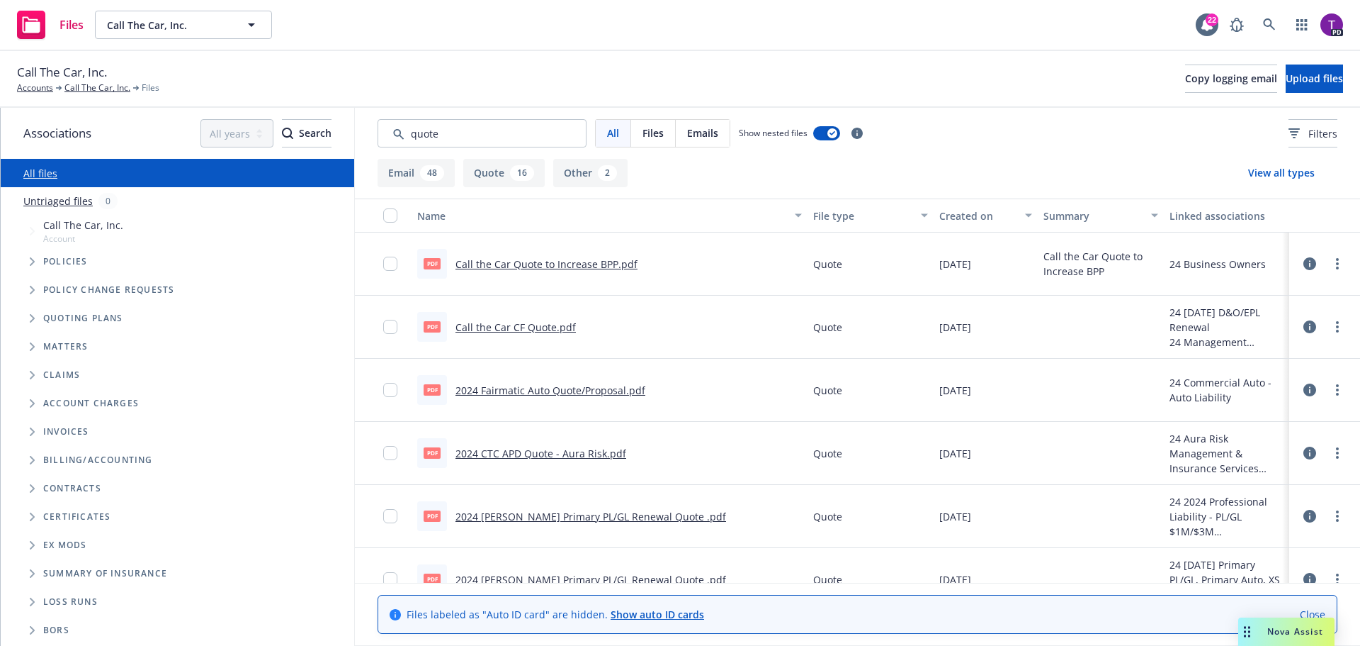
click at [529, 325] on link "Call the Car CF Quote.pdf" at bounding box center [516, 326] width 120 height 13
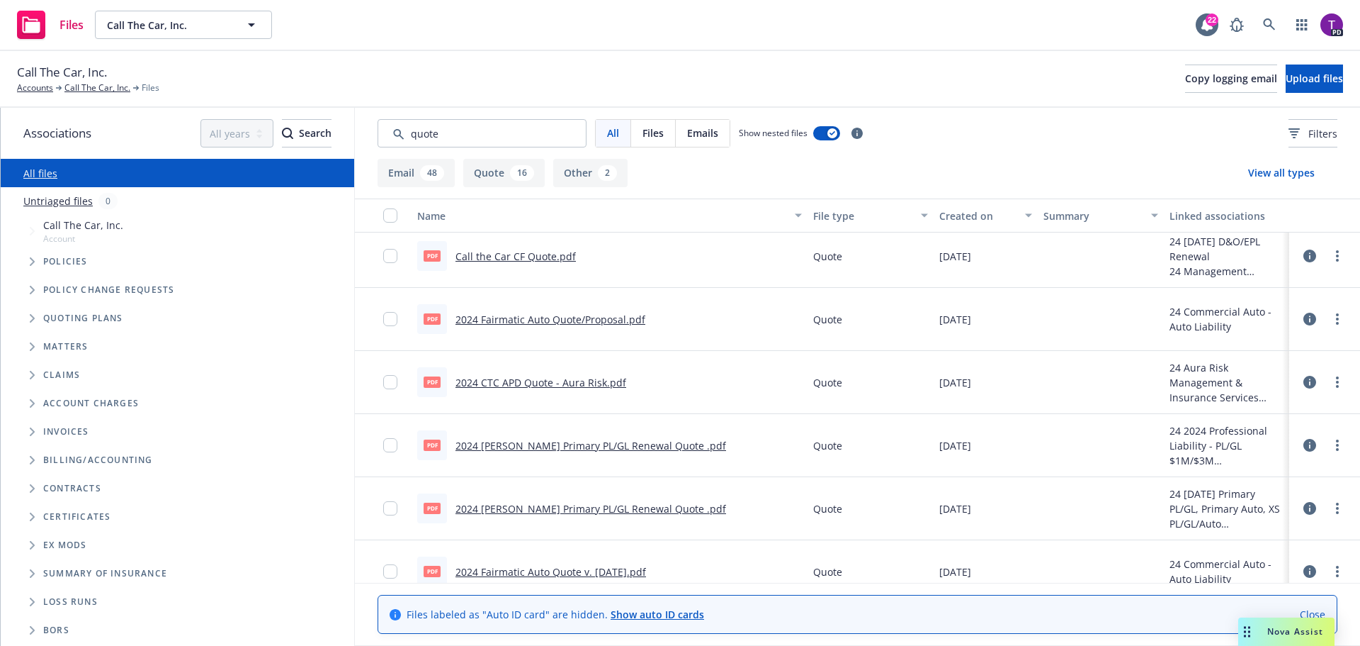
click at [627, 444] on link "2024 Beazley Primary PL/GL Renewal Quote .pdf" at bounding box center [591, 445] width 271 height 13
click at [1283, 626] on span "Nova Assist" at bounding box center [1296, 631] width 56 height 12
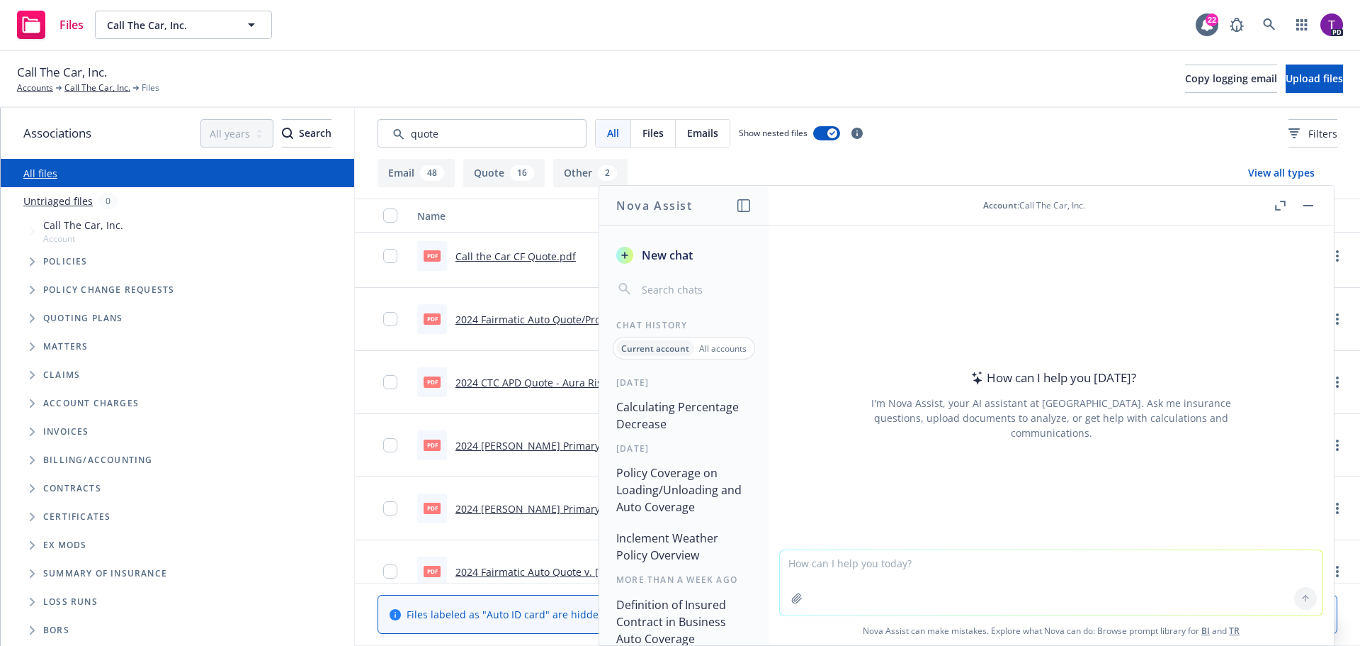
click at [990, 558] on textarea at bounding box center [1051, 582] width 543 height 65
type textarea "percentage decrease from 1,528,506 to 1,225,000"
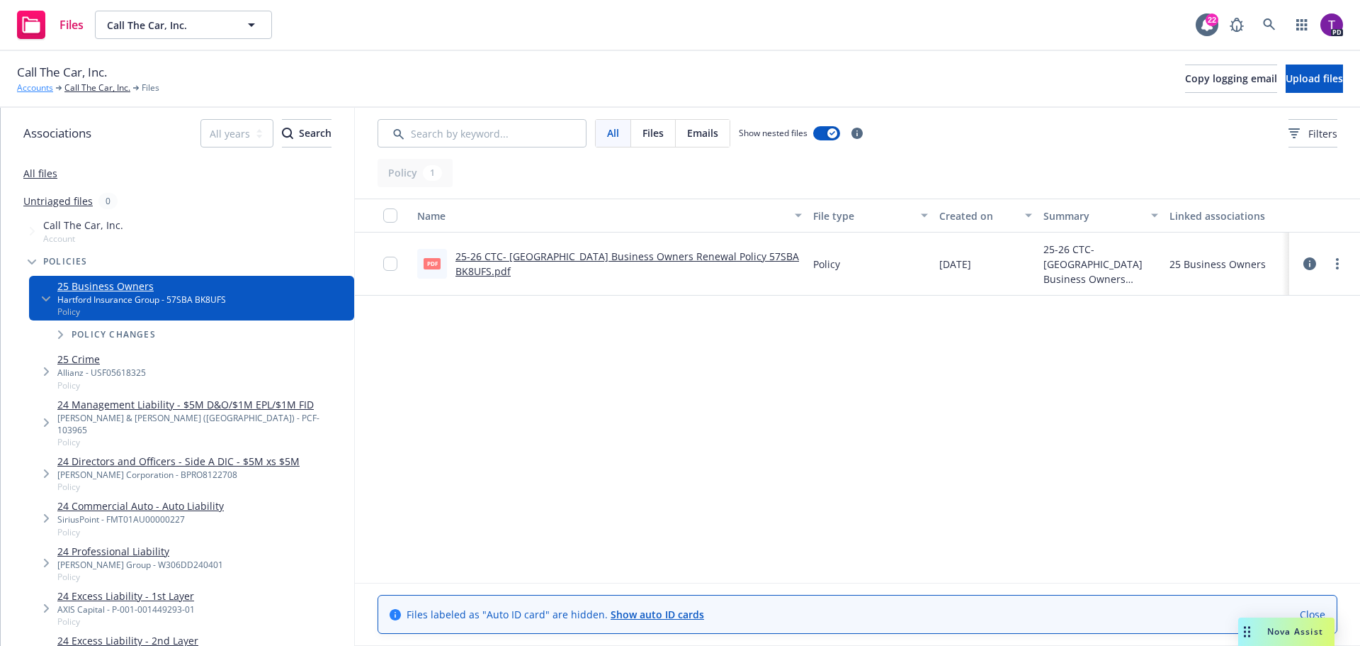
click at [43, 86] on link "Accounts" at bounding box center [35, 87] width 36 height 13
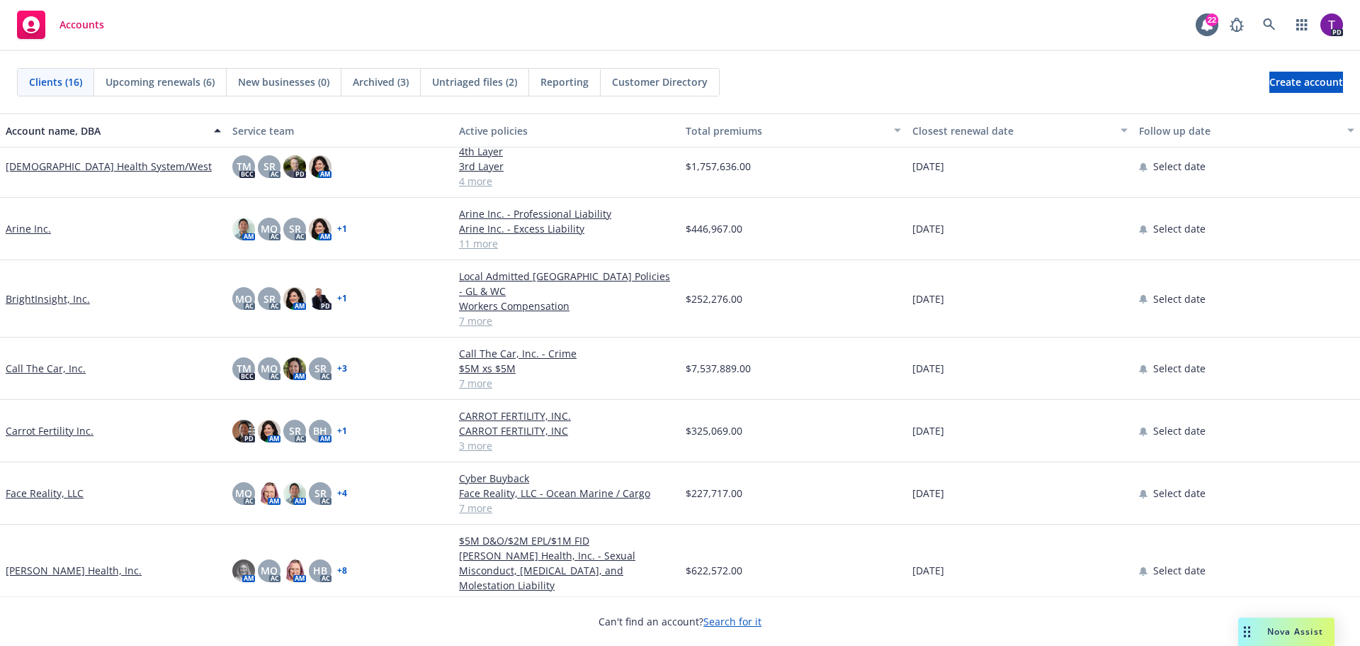
scroll to position [142, 0]
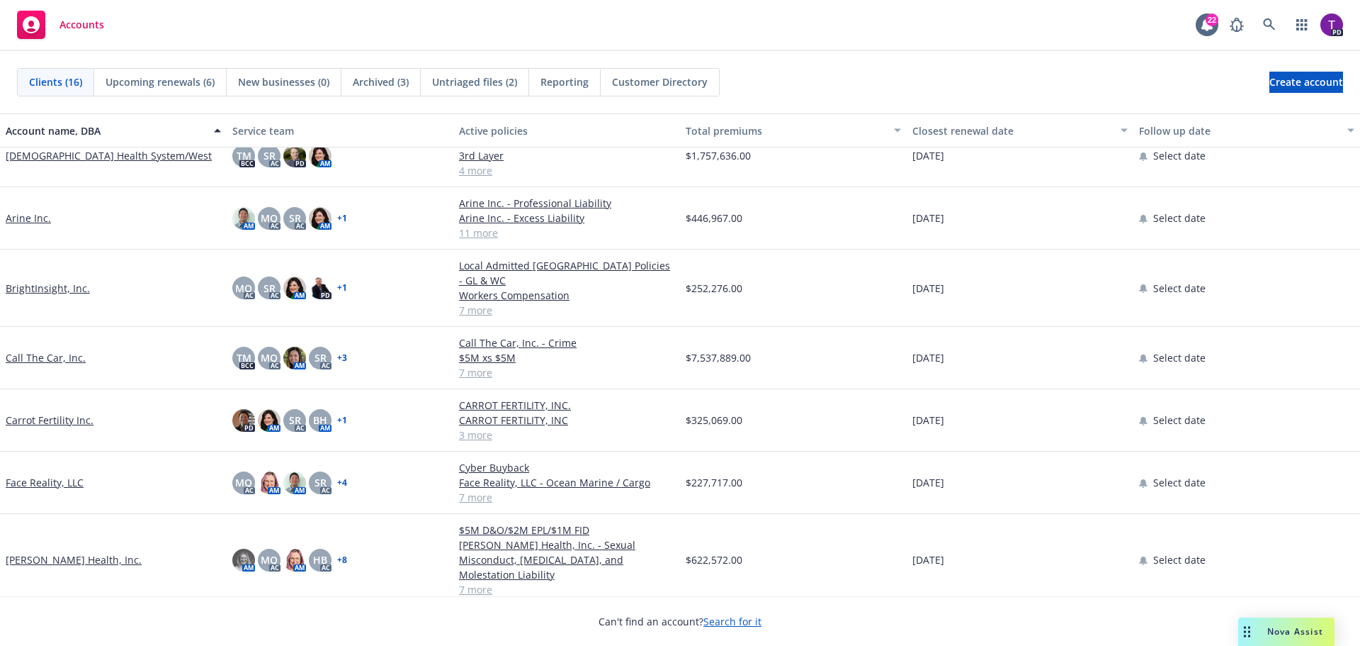
click at [62, 350] on link "Call The Car, Inc." at bounding box center [46, 357] width 80 height 15
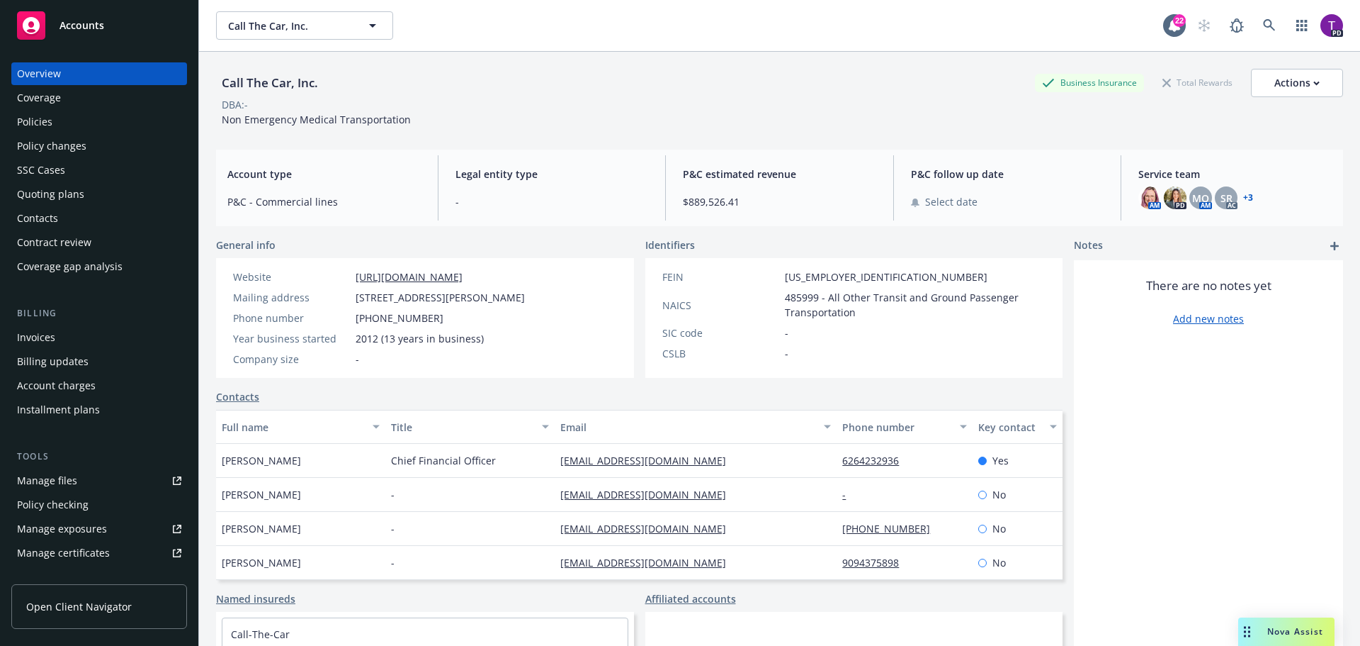
click at [74, 477] on div "Manage files" at bounding box center [47, 480] width 60 height 23
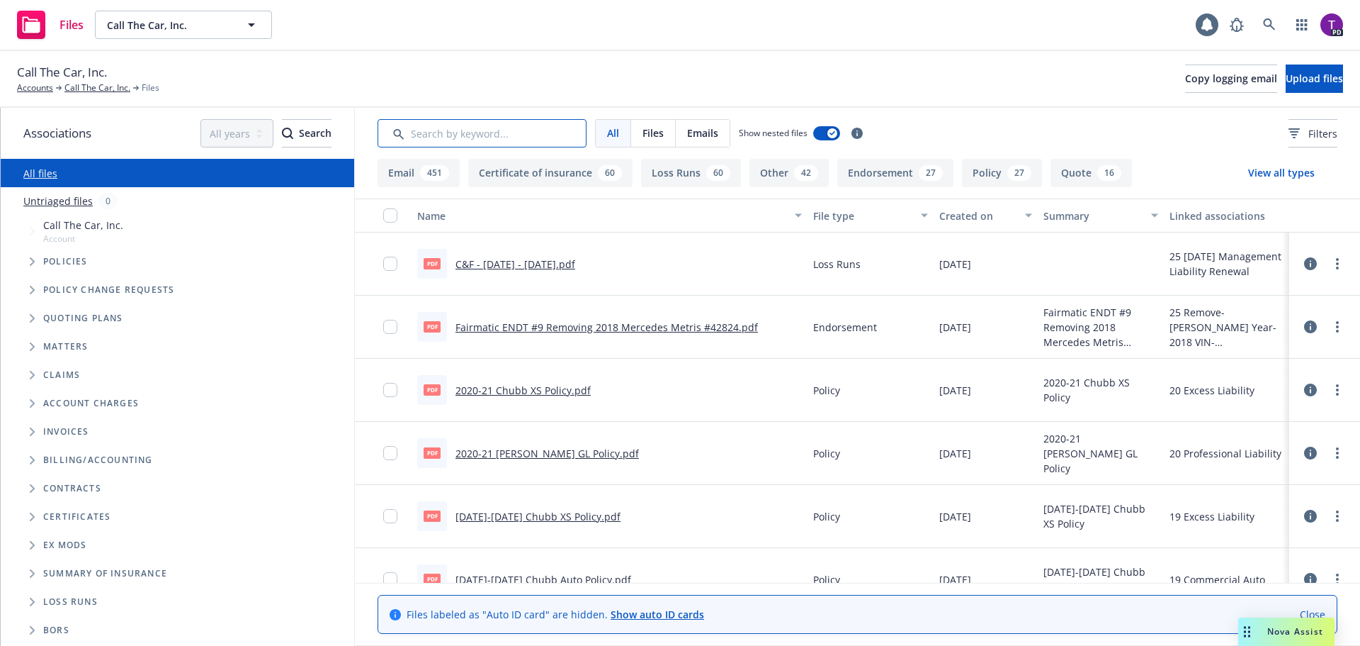
click at [449, 136] on input "Search by keyword..." at bounding box center [482, 133] width 209 height 28
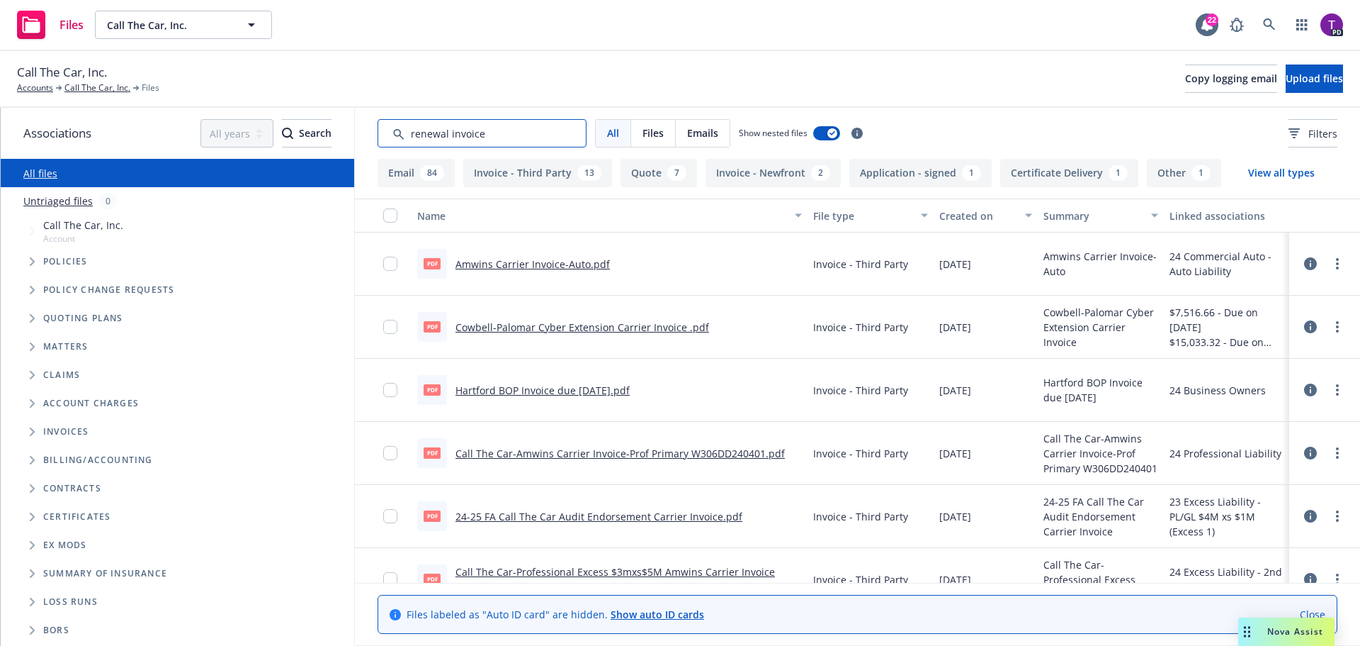
drag, startPoint x: 519, startPoint y: 140, endPoint x: 226, endPoint y: 162, distance: 293.5
click at [226, 162] on div "Associations All years 2027 2026 2025 2024 2023 2022 2021 2020 2019 2018 2017 2…" at bounding box center [681, 377] width 1360 height 538
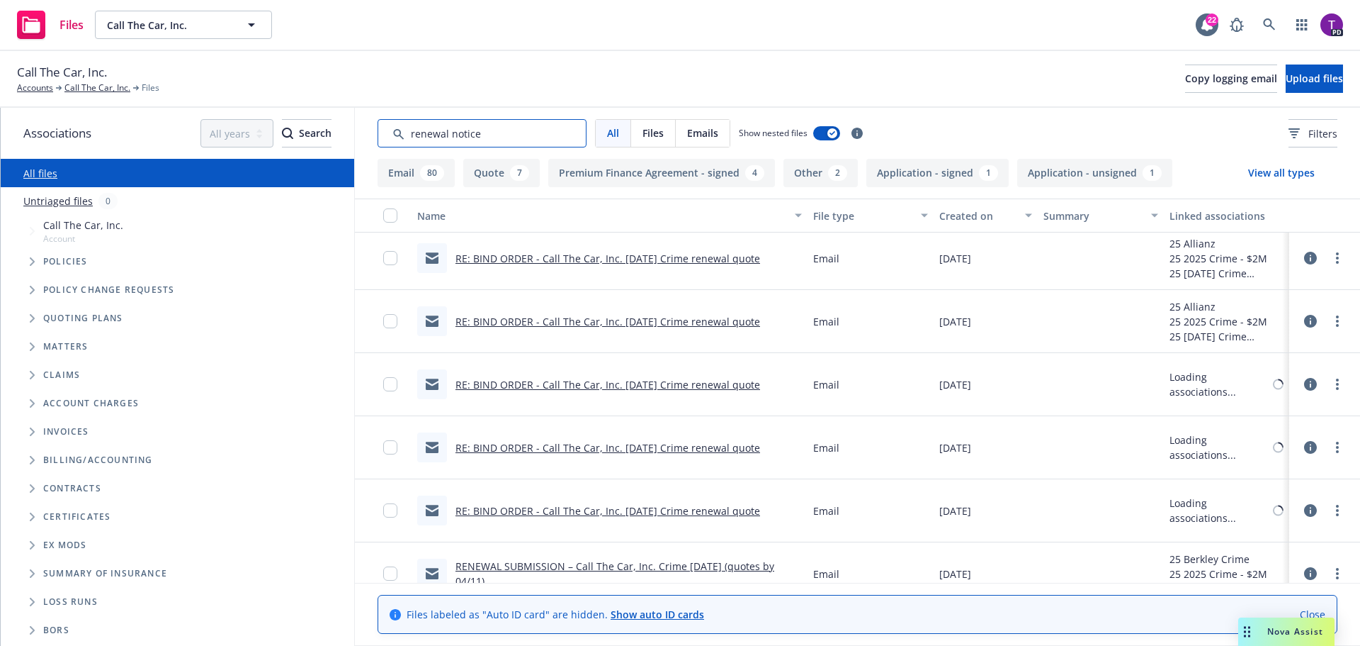
scroll to position [5828, 0]
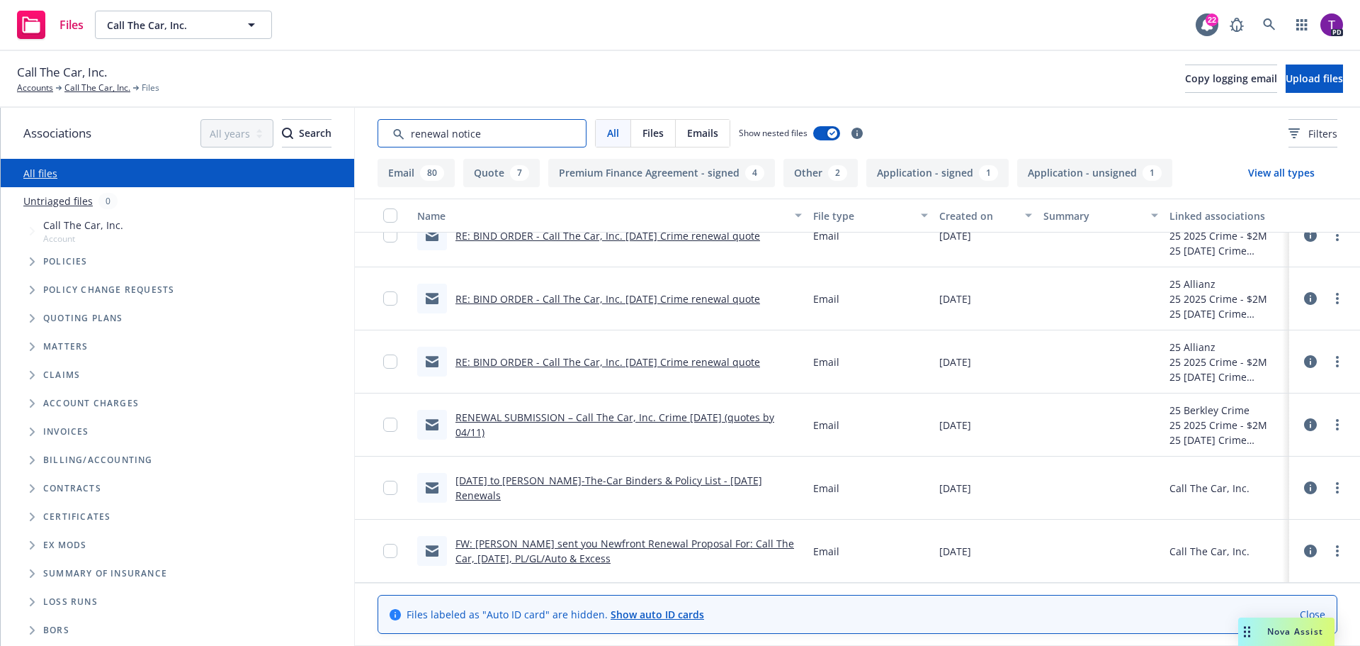
type input "renewal notice"
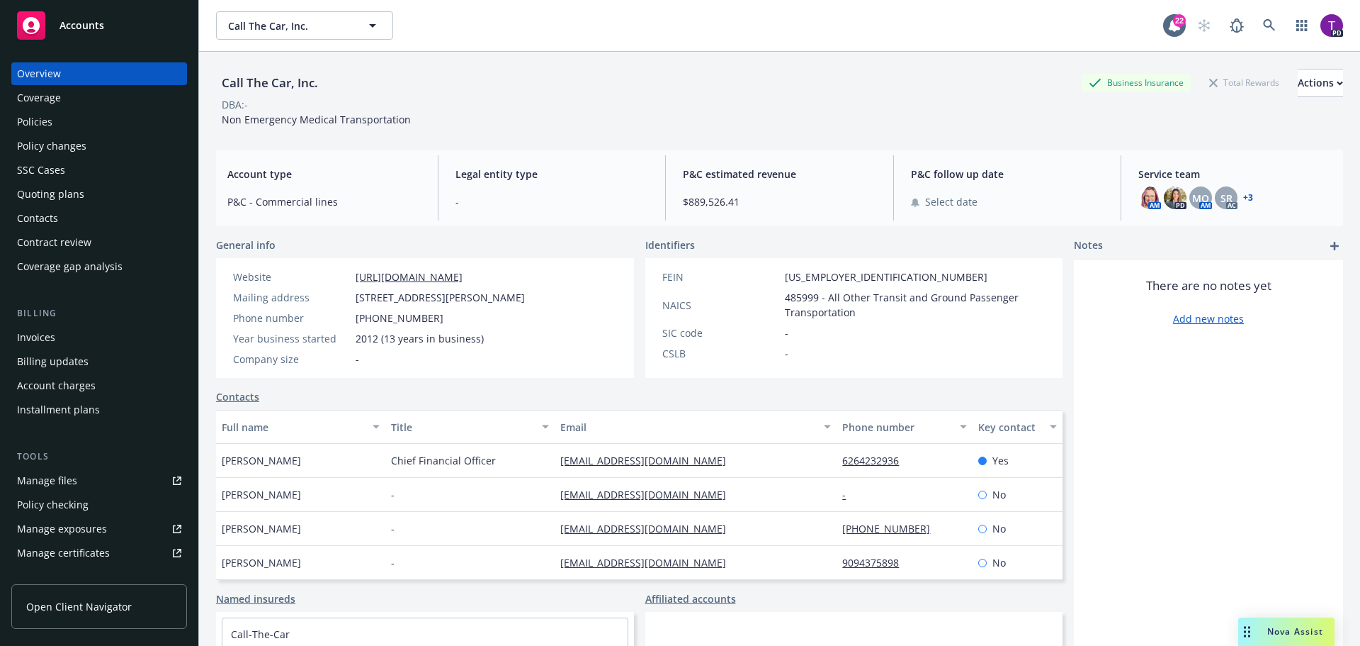
click at [75, 120] on div "Policies" at bounding box center [99, 122] width 164 height 23
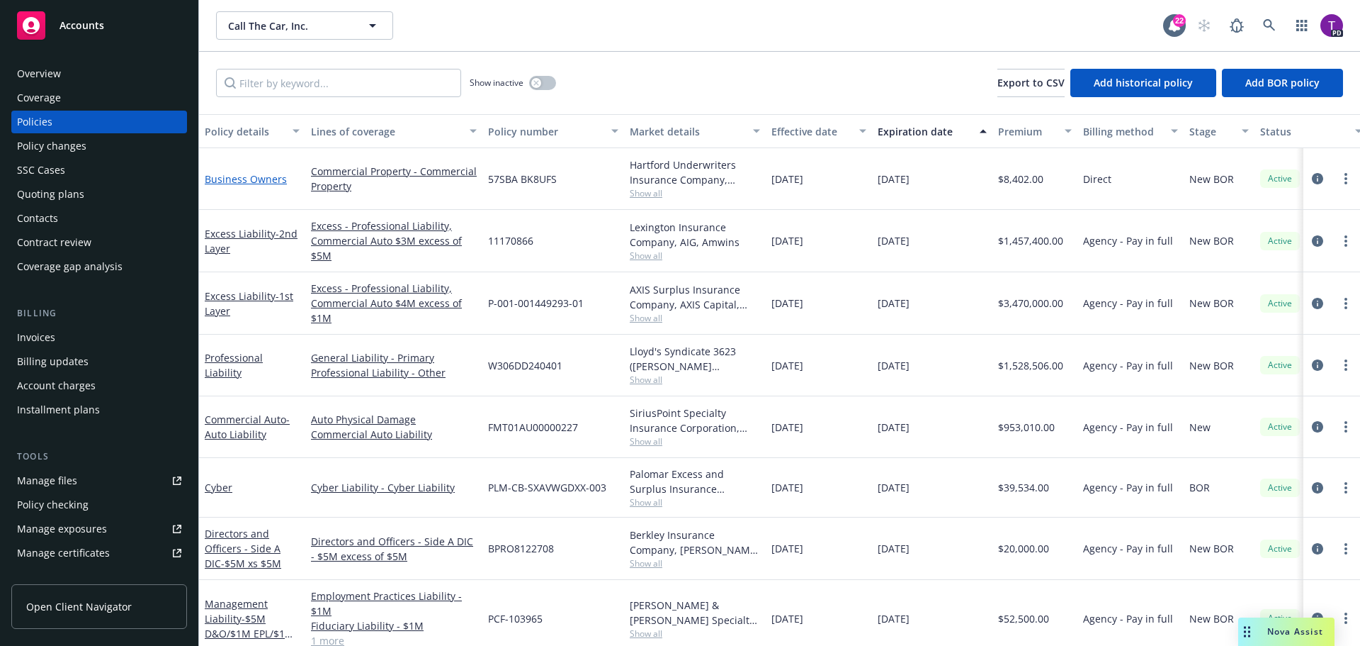
click at [254, 180] on link "Business Owners" at bounding box center [246, 178] width 82 height 13
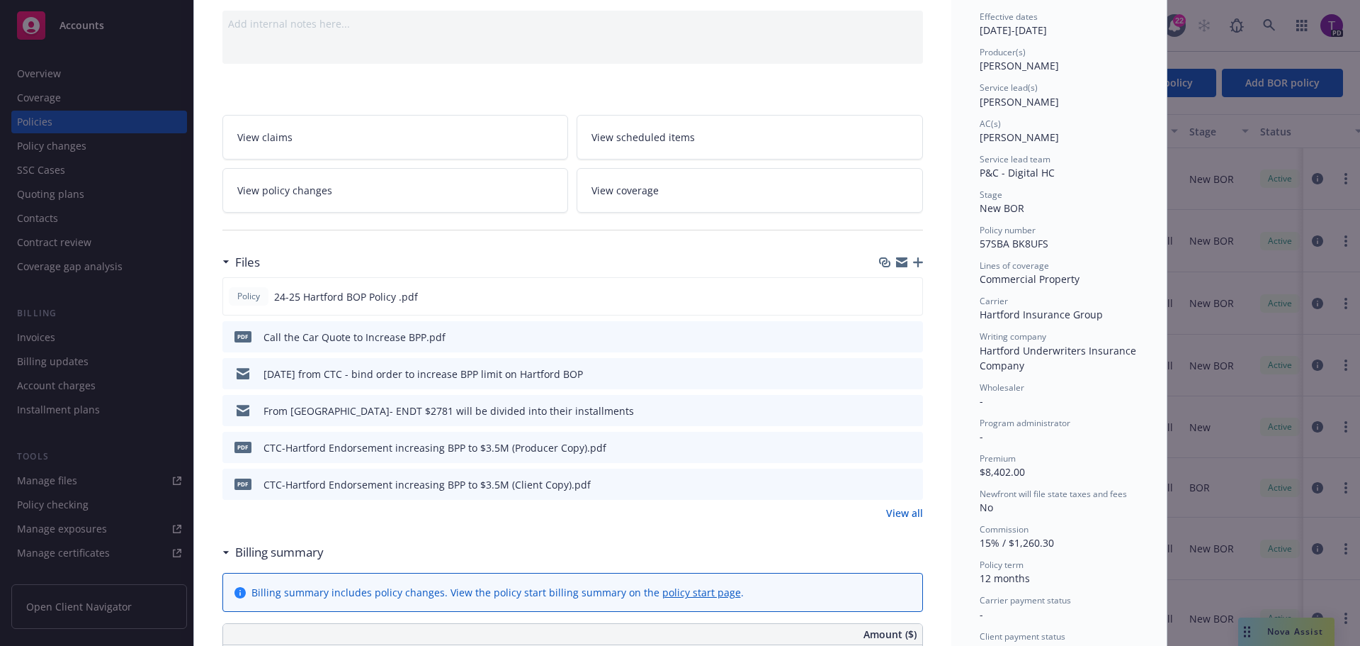
scroll to position [142, 0]
click at [909, 447] on icon "preview file" at bounding box center [909, 446] width 13 height 10
click at [911, 484] on button "preview file" at bounding box center [910, 482] width 16 height 13
click at [904, 339] on icon "preview file" at bounding box center [909, 335] width 13 height 10
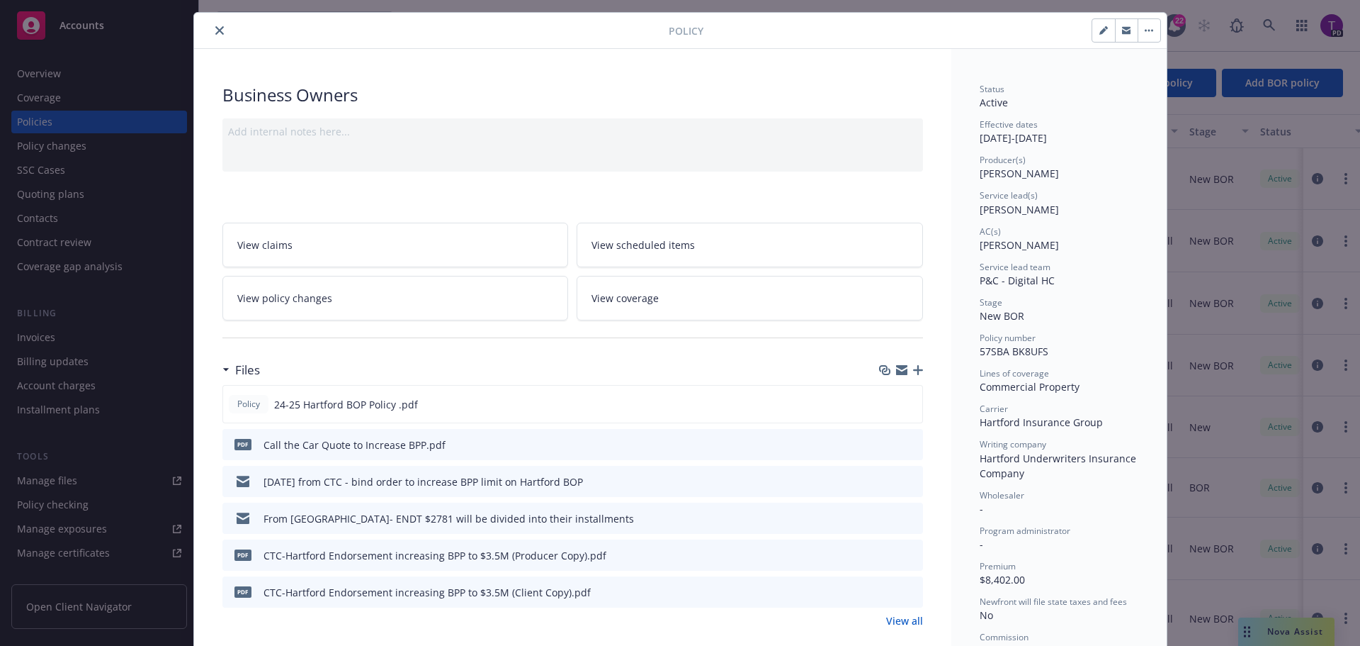
scroll to position [0, 0]
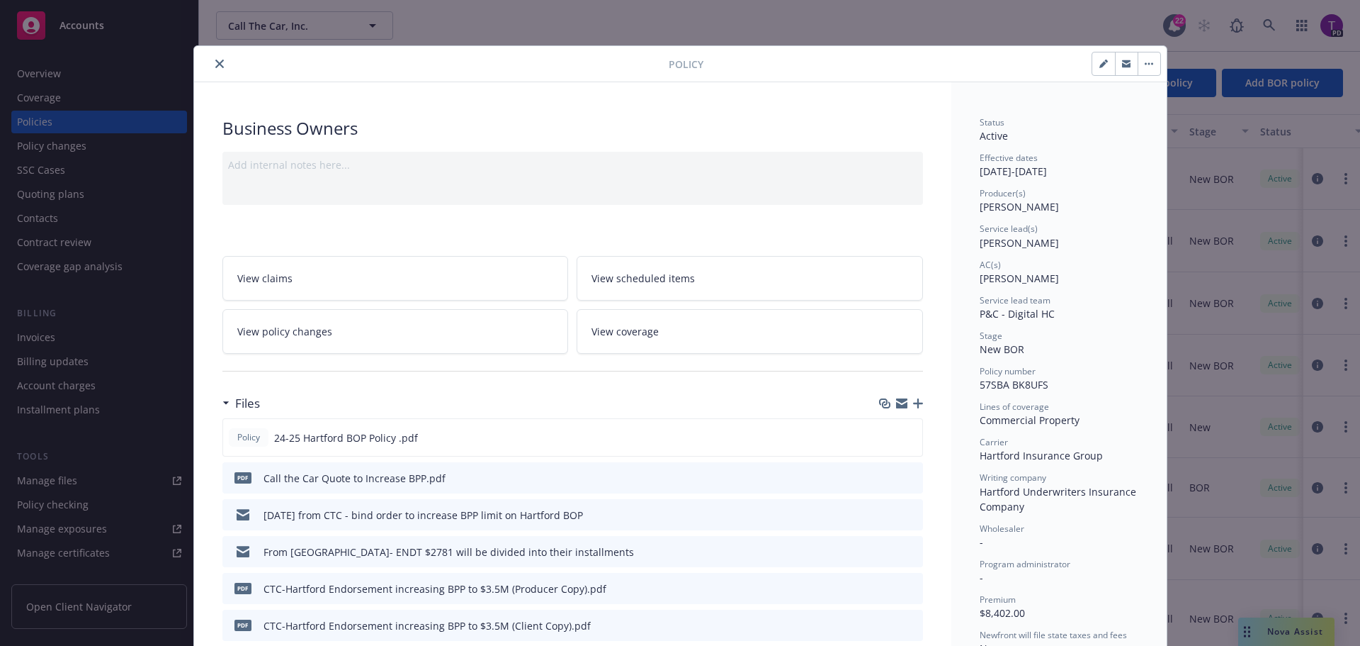
click at [218, 64] on button "close" at bounding box center [219, 63] width 17 height 17
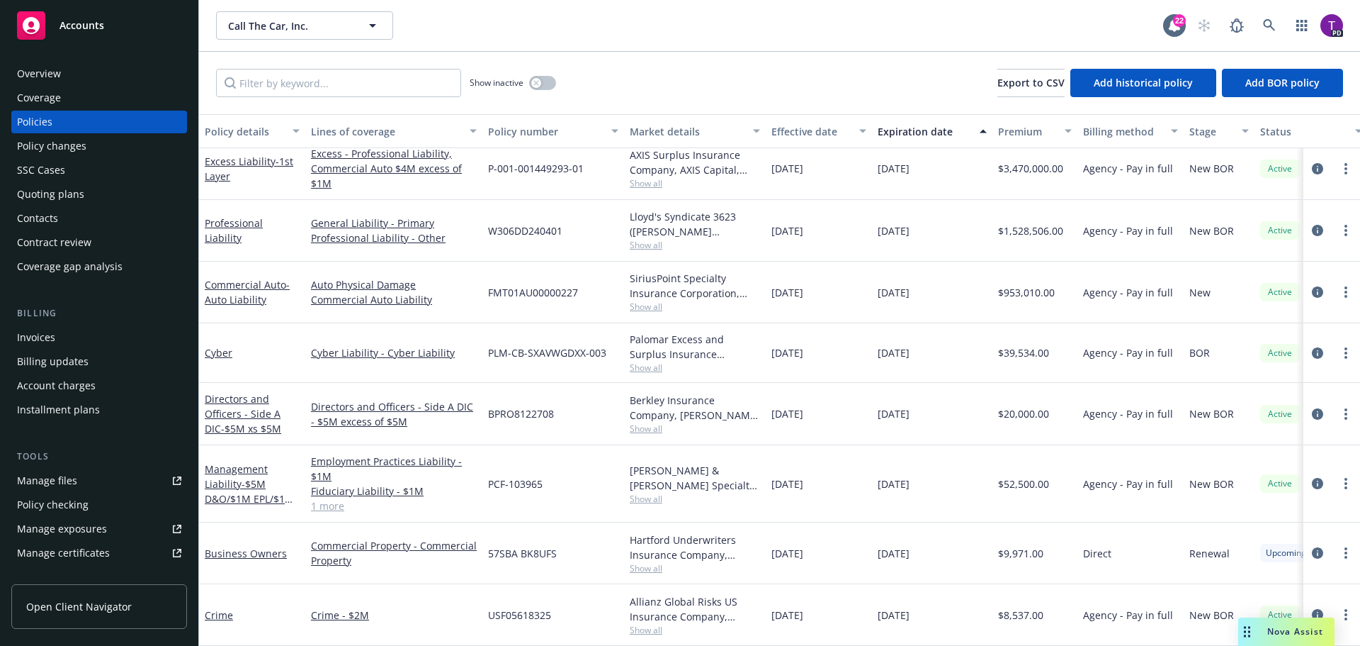
scroll to position [140, 0]
click at [264, 546] on link "Business Owners" at bounding box center [246, 552] width 82 height 13
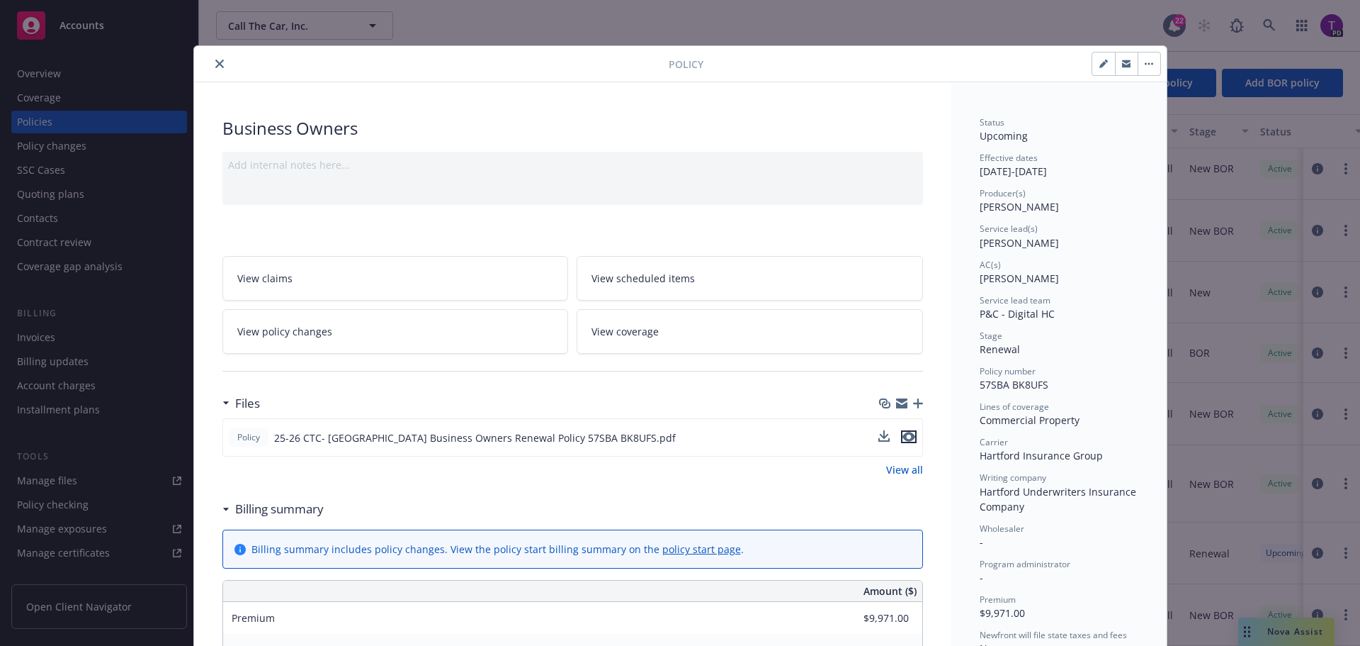
click at [911, 436] on button "preview file" at bounding box center [909, 436] width 16 height 13
click at [212, 69] on button "close" at bounding box center [219, 63] width 17 height 17
